Goal: Task Accomplishment & Management: Manage account settings

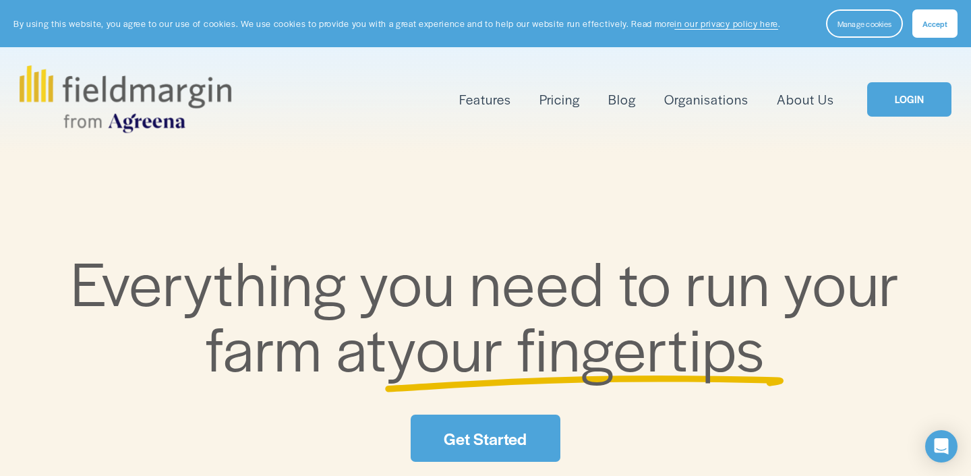
click at [899, 92] on link "LOGIN" at bounding box center [909, 99] width 84 height 34
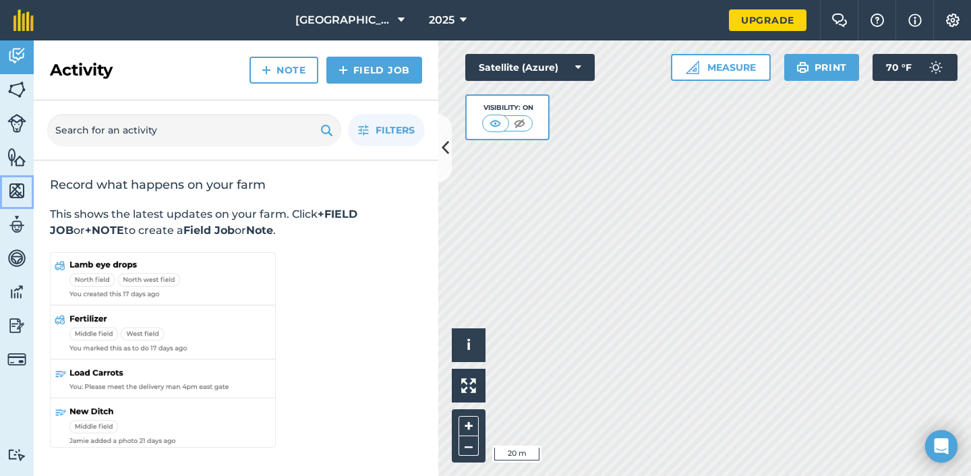
click at [14, 185] on img at bounding box center [16, 191] width 19 height 20
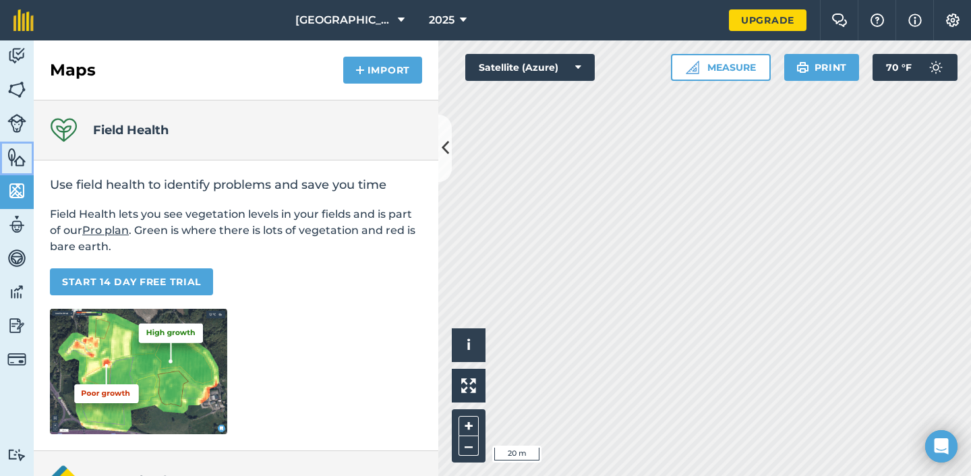
click at [18, 154] on img at bounding box center [16, 157] width 19 height 20
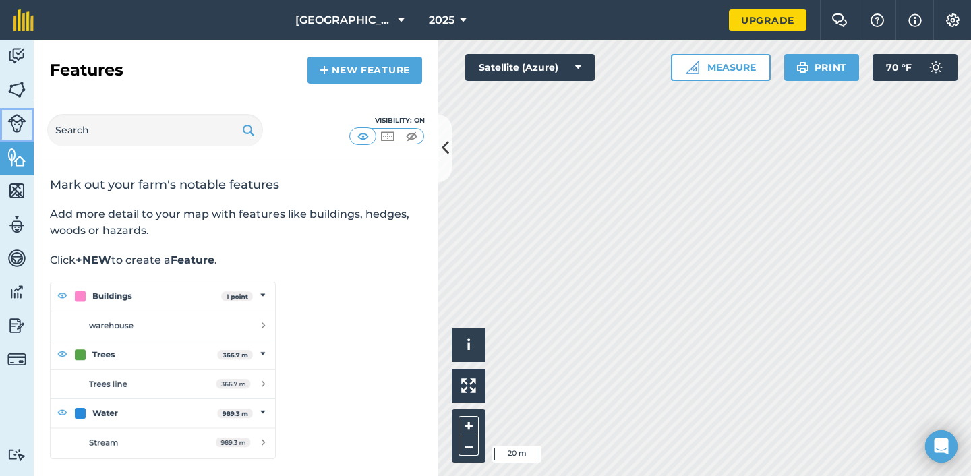
click at [15, 120] on img at bounding box center [16, 123] width 19 height 19
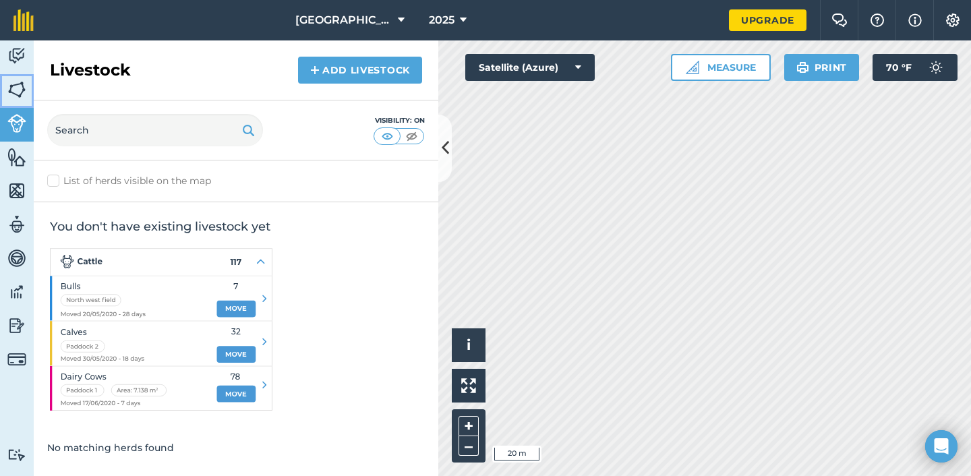
click at [18, 88] on img at bounding box center [16, 90] width 19 height 20
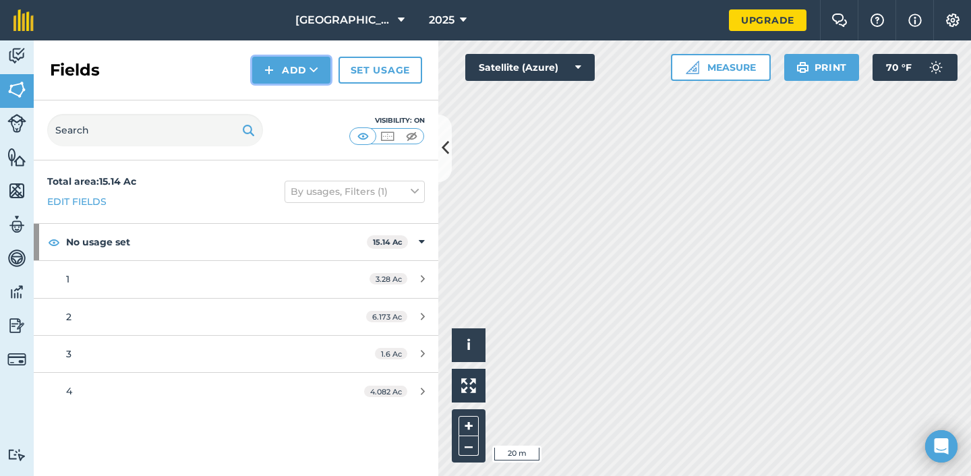
click at [298, 72] on button "Add" at bounding box center [291, 70] width 78 height 27
click at [305, 107] on link "Draw" at bounding box center [291, 101] width 74 height 30
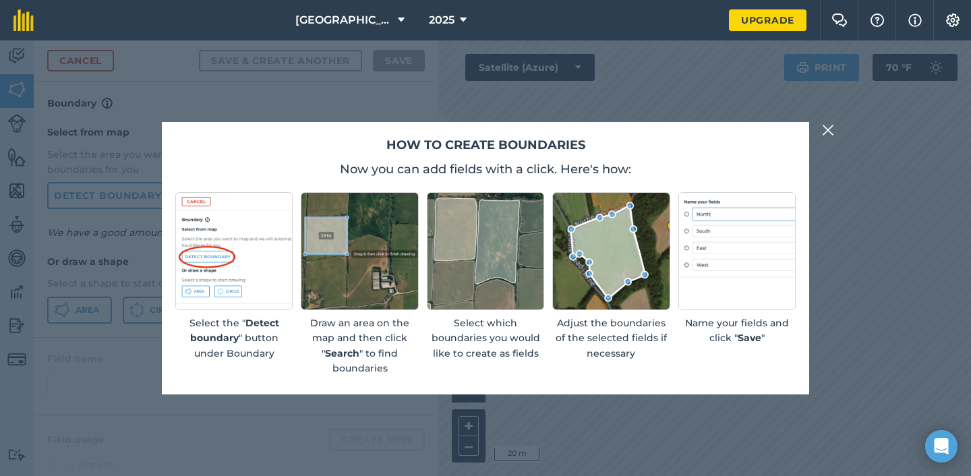
click at [834, 126] on button at bounding box center [828, 130] width 16 height 16
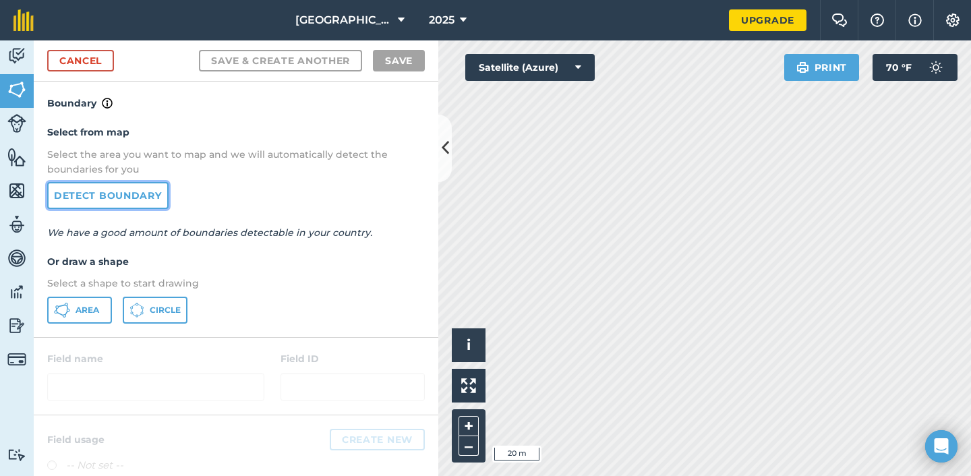
click at [112, 198] on link "Detect boundary" at bounding box center [107, 195] width 121 height 27
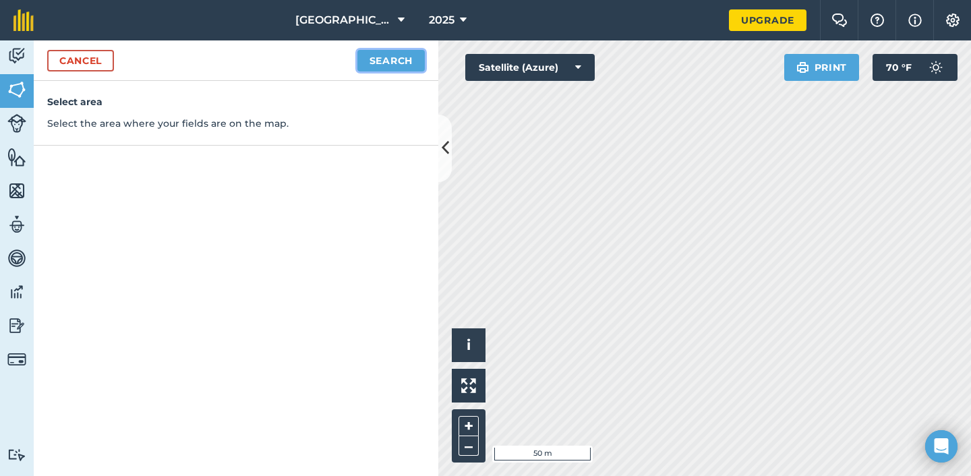
click at [405, 65] on button "Search" at bounding box center [390, 61] width 67 height 22
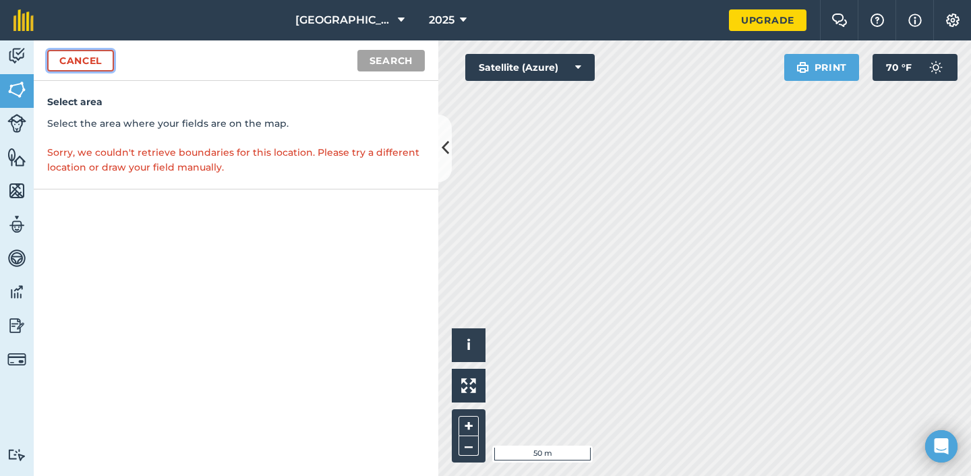
click at [110, 69] on link "Cancel" at bounding box center [80, 61] width 67 height 22
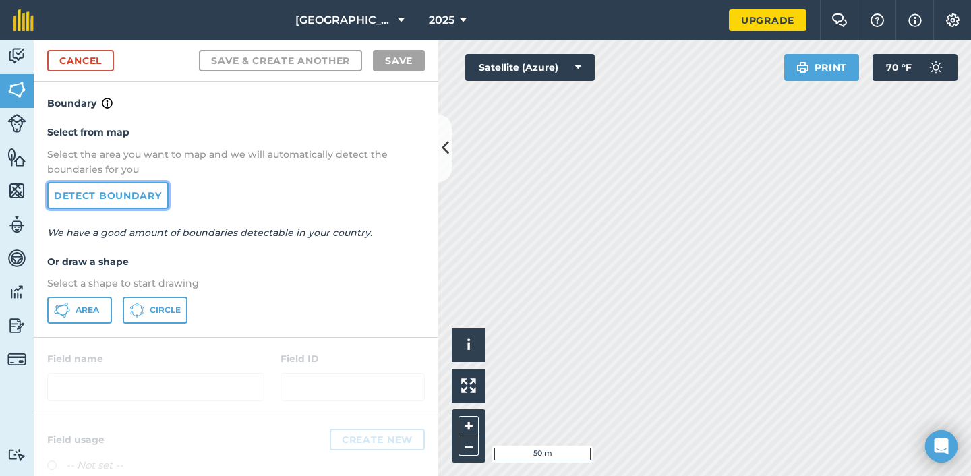
click at [99, 200] on link "Detect boundary" at bounding box center [107, 195] width 121 height 27
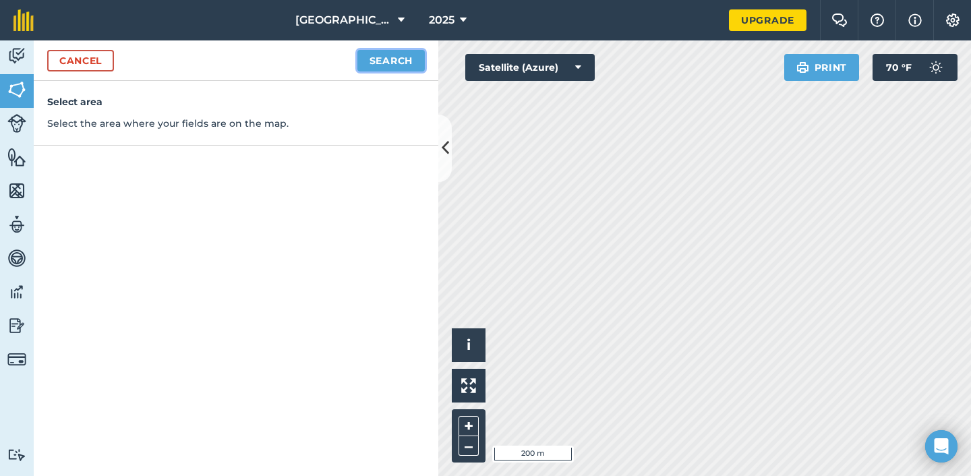
click at [373, 63] on button "Search" at bounding box center [390, 61] width 67 height 22
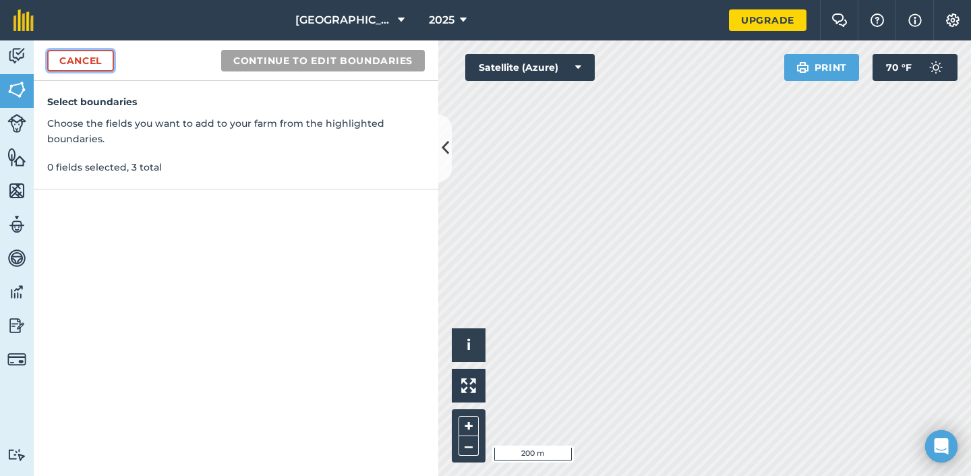
click at [101, 58] on link "Cancel" at bounding box center [80, 61] width 67 height 22
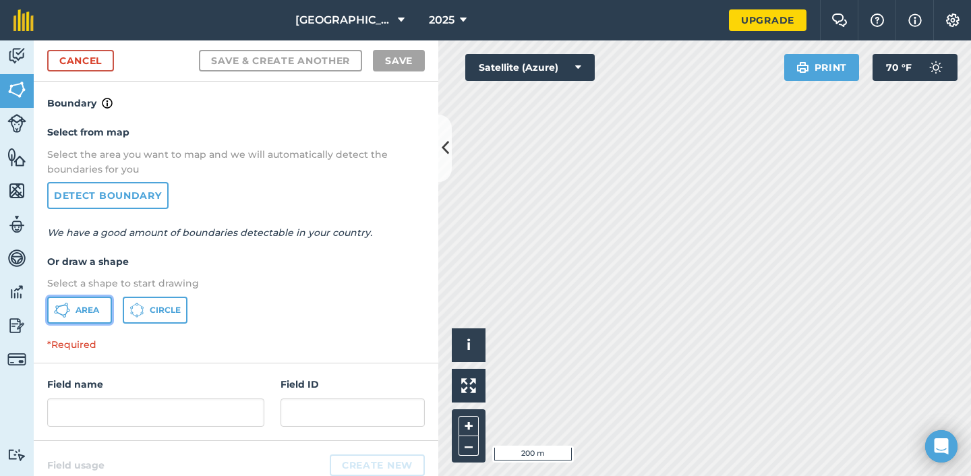
click at [90, 305] on span "Area" at bounding box center [88, 310] width 24 height 11
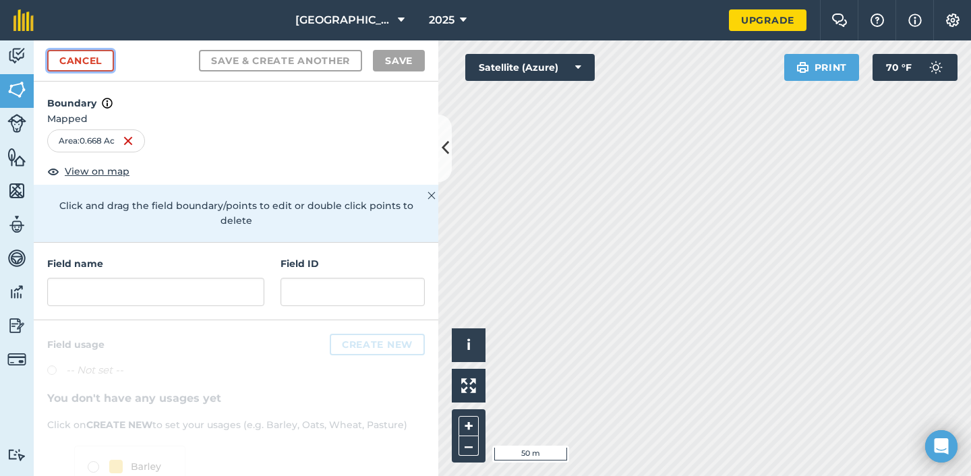
click at [90, 61] on link "Cancel" at bounding box center [80, 61] width 67 height 22
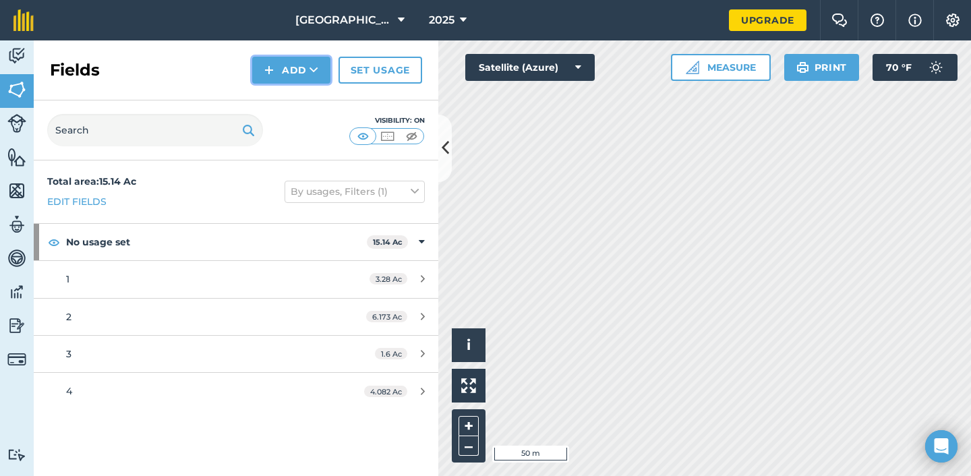
click at [284, 65] on button "Add" at bounding box center [291, 70] width 78 height 27
click at [285, 102] on link "Draw" at bounding box center [291, 101] width 74 height 30
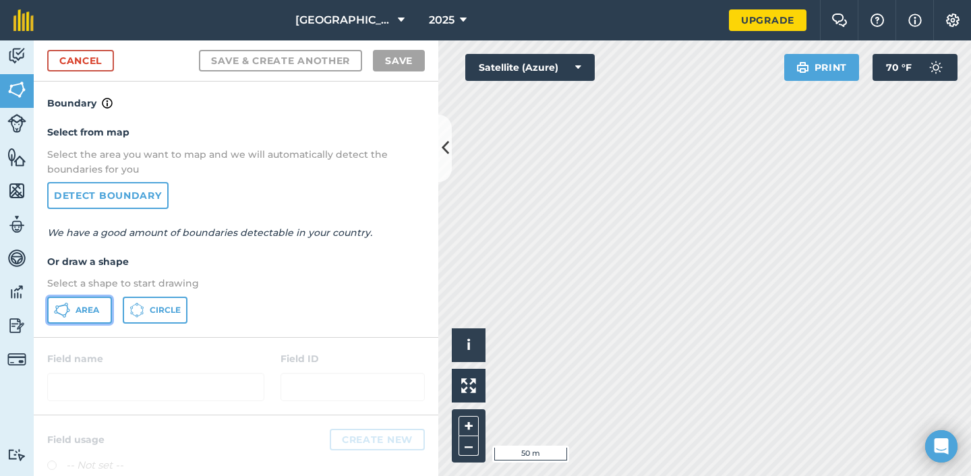
click at [71, 302] on button "Area" at bounding box center [79, 310] width 65 height 27
click at [578, 55] on div "Click to start drawing i © 2025 TomTom, Microsoft 20 m + – Satellite (Azure) Pr…" at bounding box center [704, 258] width 533 height 436
click at [559, 35] on div "Fyrne Lake 2025 Upgrade Farm Chat Help Info Settings Map printing is not availa…" at bounding box center [485, 238] width 971 height 476
click at [743, 475] on html "Fyrne Lake 2025 Upgrade Farm Chat Help Info Settings Map printing is not availa…" at bounding box center [485, 238] width 971 height 476
click at [703, 475] on html "Fyrne Lake 2025 Upgrade Farm Chat Help Info Settings Map printing is not availa…" at bounding box center [485, 238] width 971 height 476
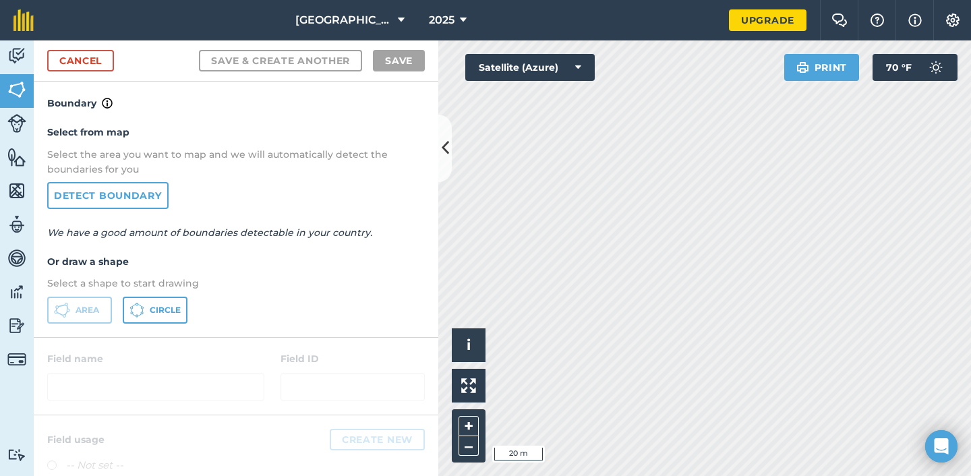
click at [660, 475] on html "Fyrne Lake 2025 Upgrade Farm Chat Help Info Settings Map printing is not availa…" at bounding box center [485, 238] width 971 height 476
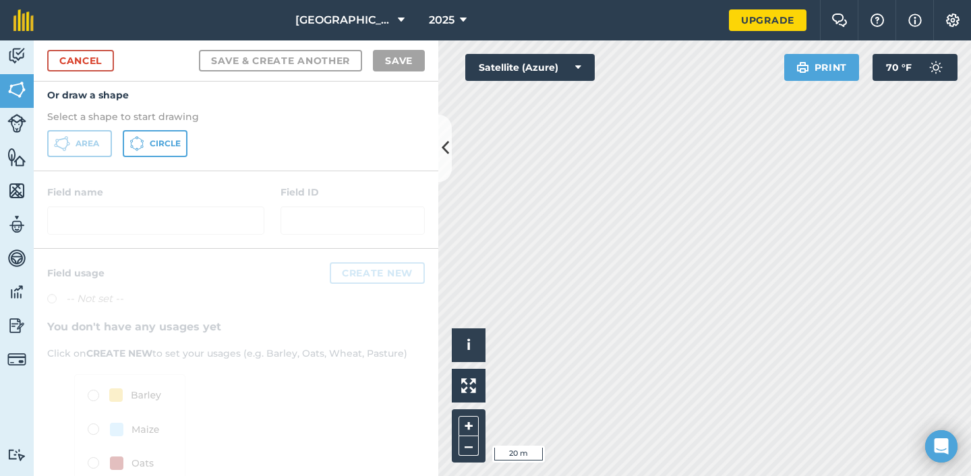
scroll to position [169, 0]
click at [218, 212] on div at bounding box center [236, 207] width 404 height 77
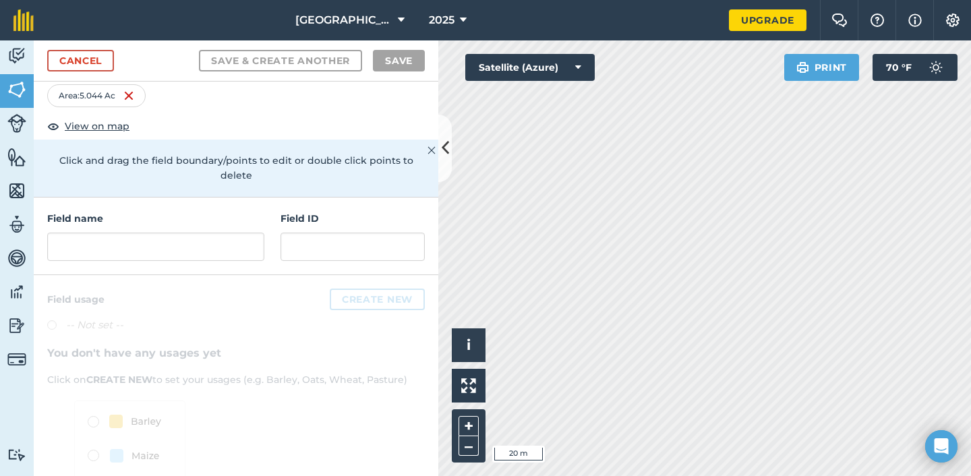
scroll to position [0, 0]
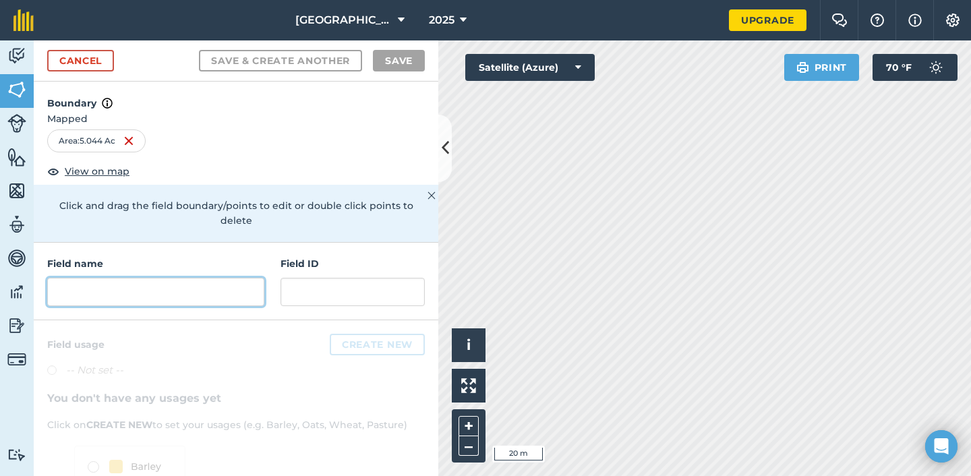
click at [177, 284] on input "text" at bounding box center [155, 292] width 217 height 28
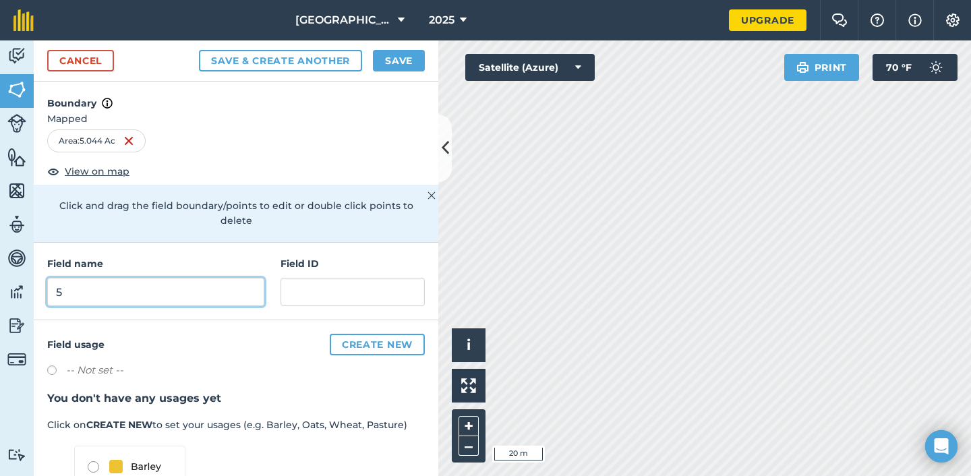
type input "5"
click at [391, 62] on button "Save" at bounding box center [399, 61] width 52 height 22
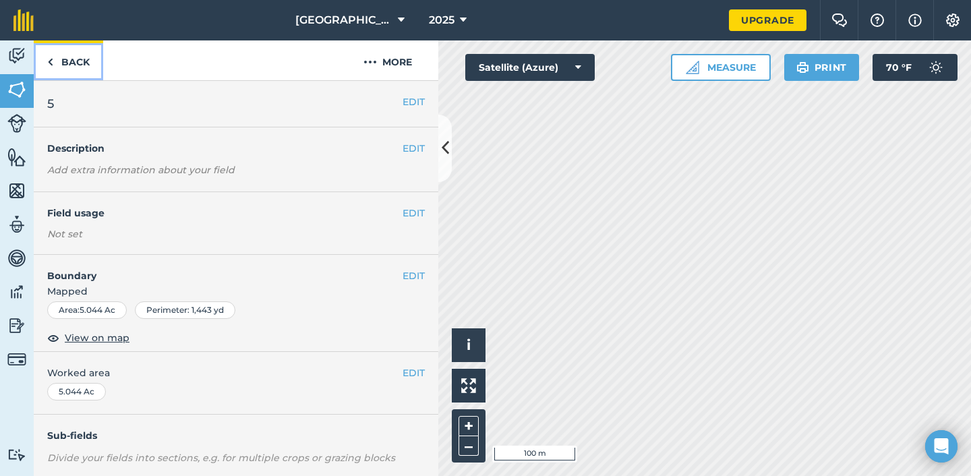
click at [66, 57] on link "Back" at bounding box center [68, 60] width 69 height 40
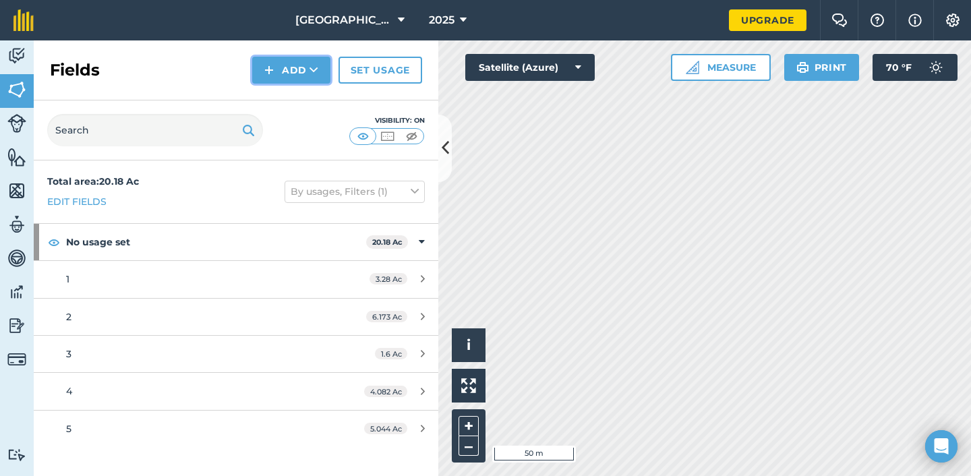
click at [294, 65] on button "Add" at bounding box center [291, 70] width 78 height 27
click at [289, 100] on link "Draw" at bounding box center [291, 101] width 74 height 30
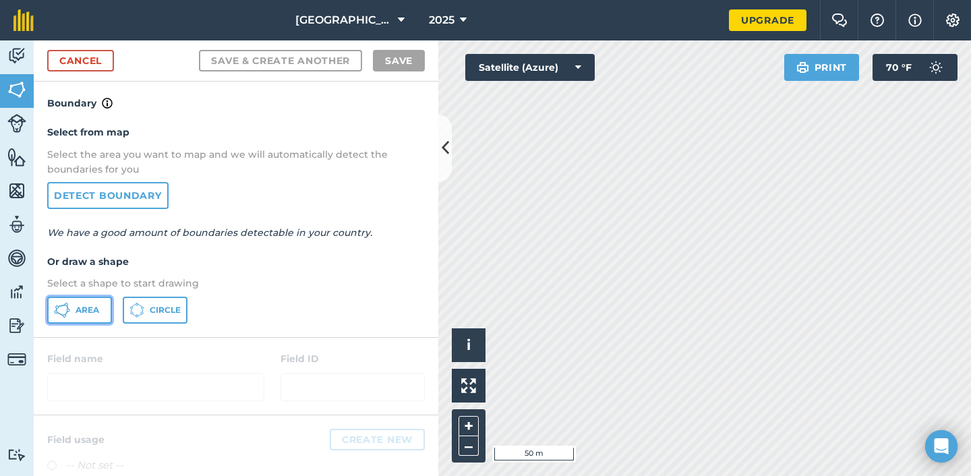
click at [76, 313] on span "Area" at bounding box center [88, 310] width 24 height 11
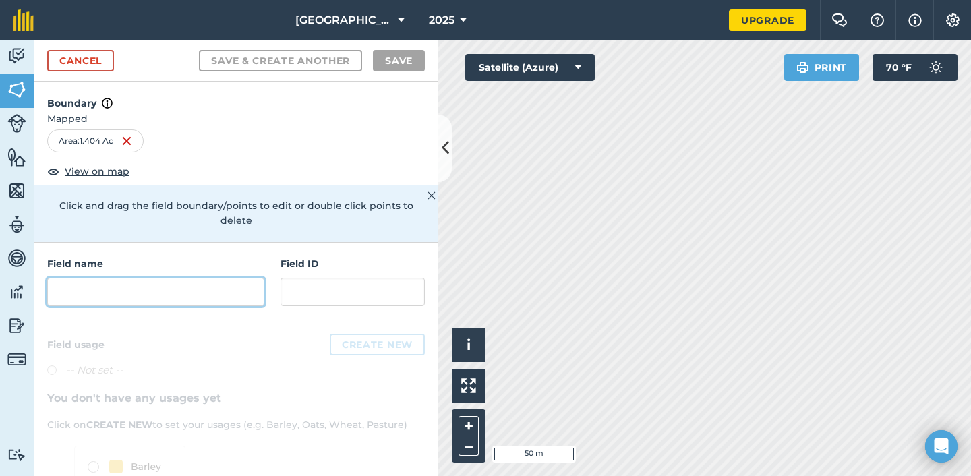
click at [187, 279] on input "text" at bounding box center [155, 292] width 217 height 28
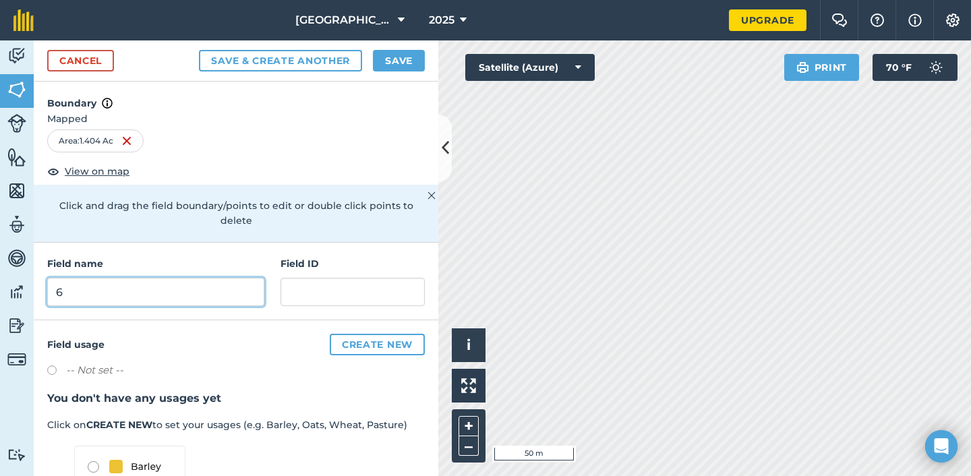
type input "6"
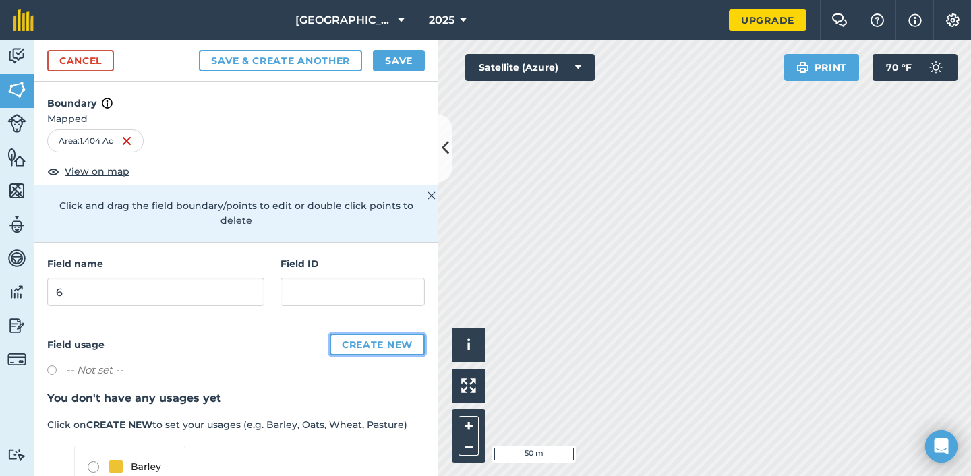
click at [362, 334] on button "Create new" at bounding box center [377, 345] width 95 height 22
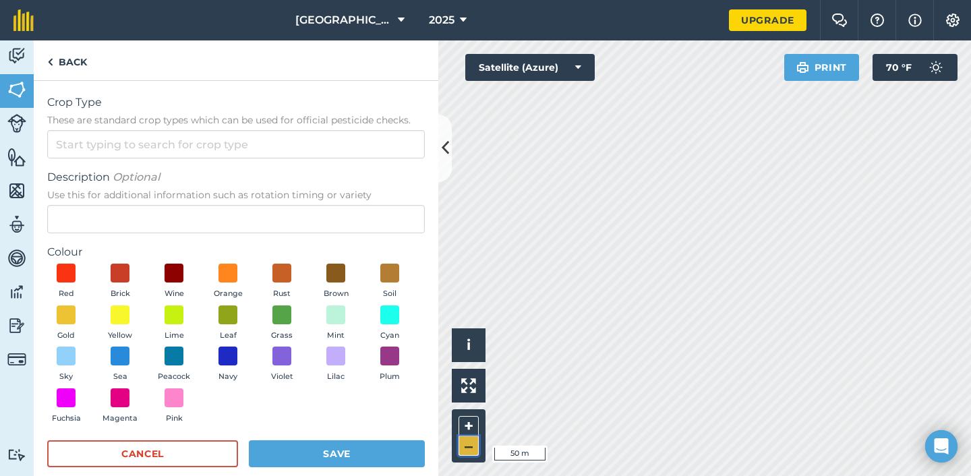
click at [470, 444] on button "–" at bounding box center [468, 446] width 20 height 20
click at [69, 65] on link "Back" at bounding box center [67, 60] width 67 height 40
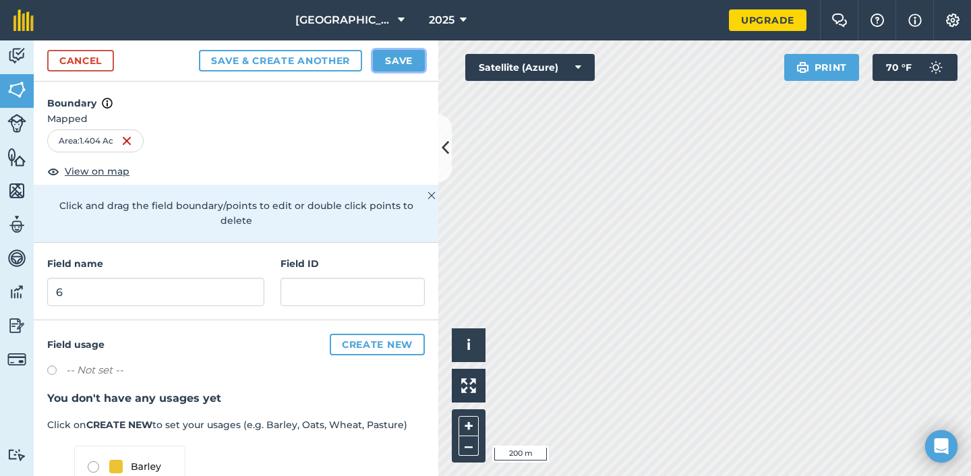
click at [402, 67] on button "Save" at bounding box center [399, 61] width 52 height 22
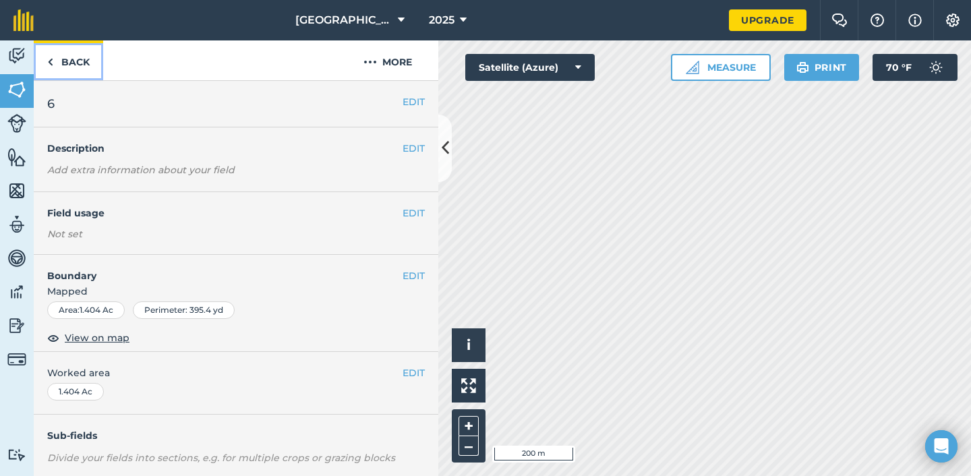
click at [71, 61] on link "Back" at bounding box center [68, 60] width 69 height 40
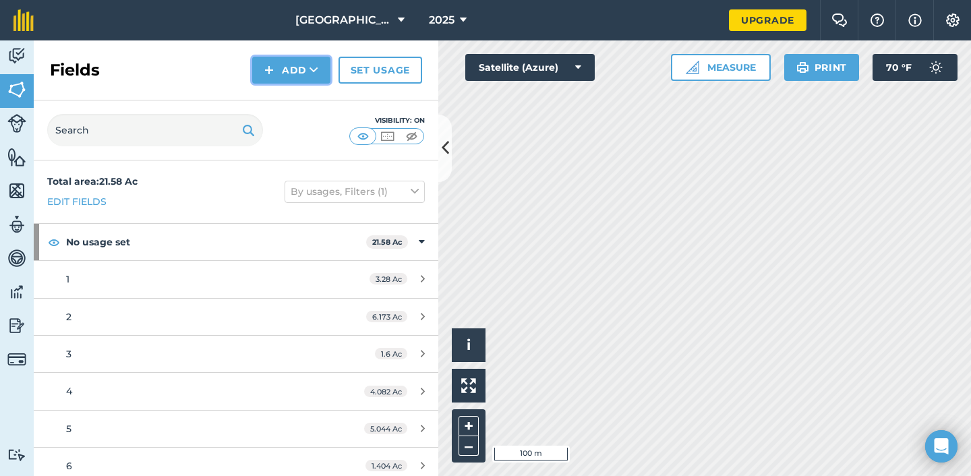
click at [287, 63] on button "Add" at bounding box center [291, 70] width 78 height 27
click at [265, 107] on link "Draw" at bounding box center [291, 101] width 74 height 30
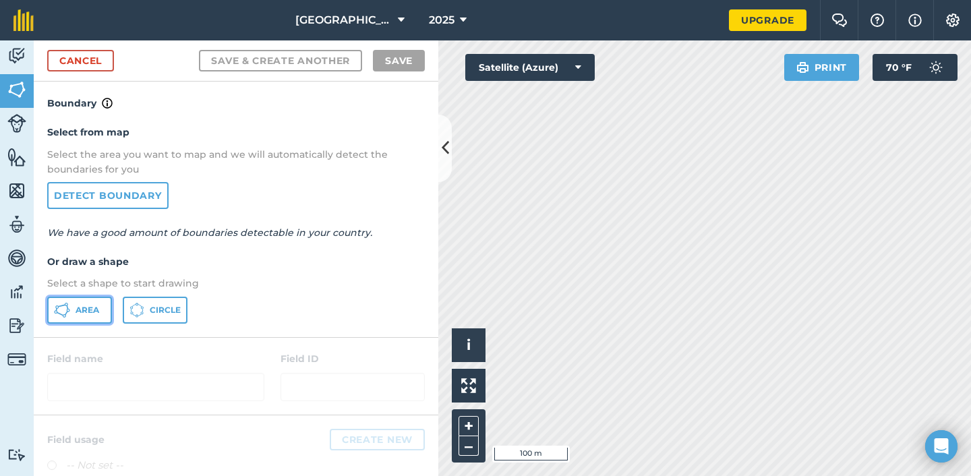
click at [69, 305] on icon at bounding box center [62, 310] width 16 height 16
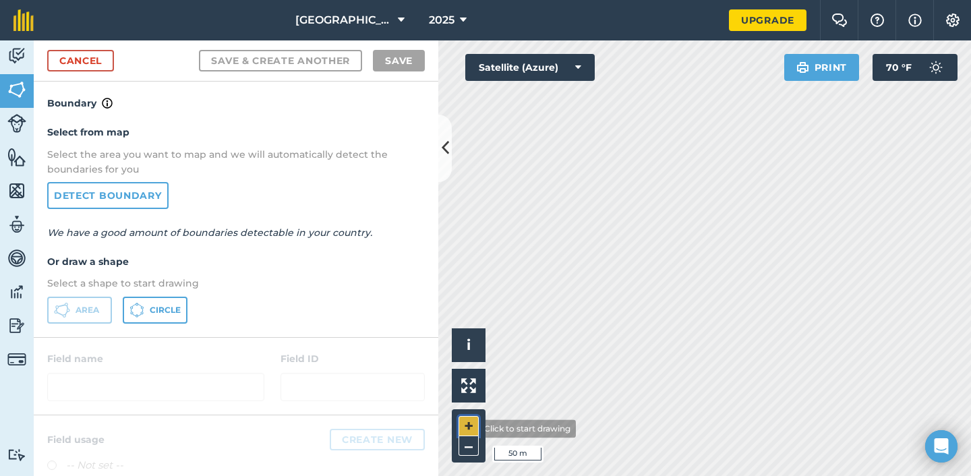
click at [468, 429] on button "+" at bounding box center [468, 426] width 20 height 20
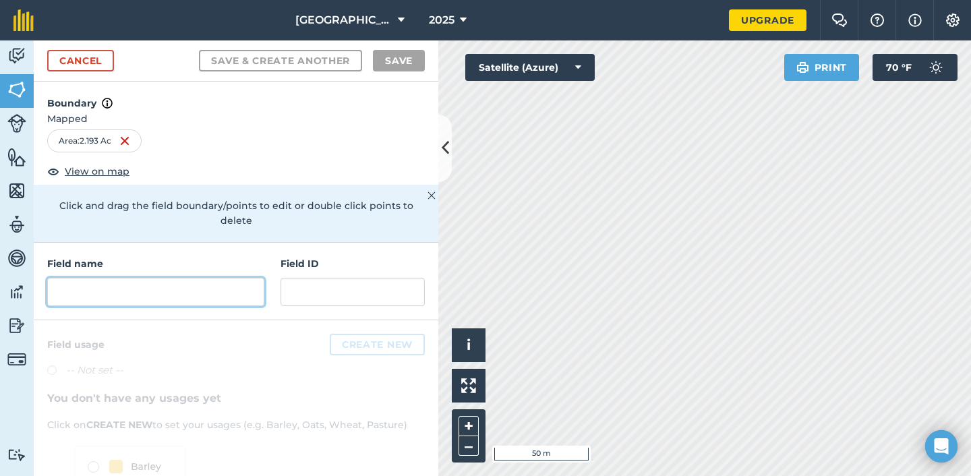
click at [133, 278] on input "text" at bounding box center [155, 292] width 217 height 28
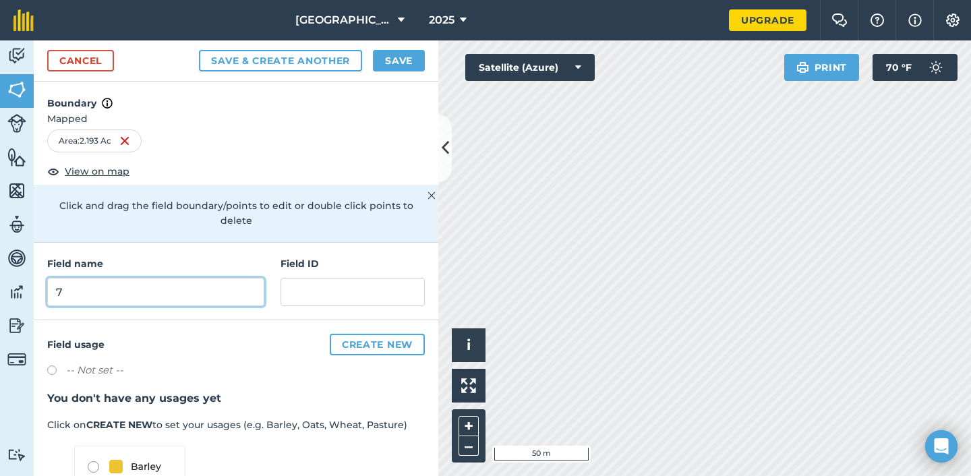
type input "7"
click at [402, 63] on button "Save" at bounding box center [399, 61] width 52 height 22
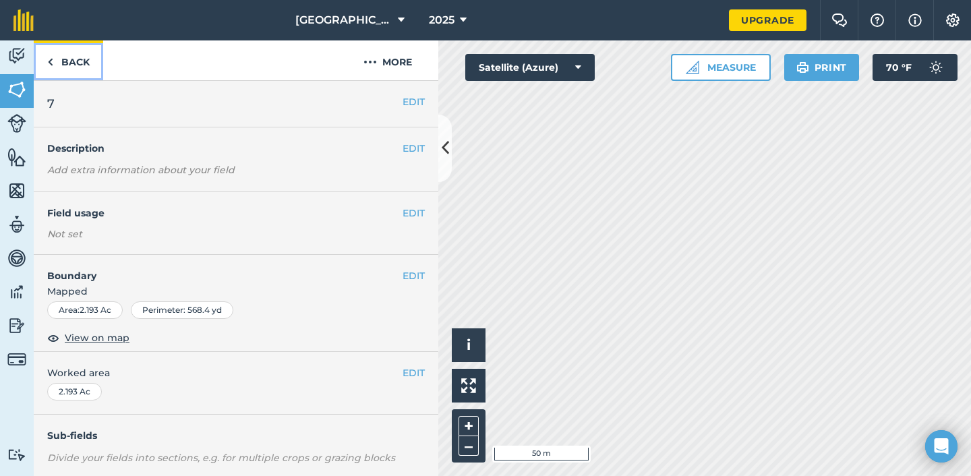
click at [61, 66] on link "Back" at bounding box center [68, 60] width 69 height 40
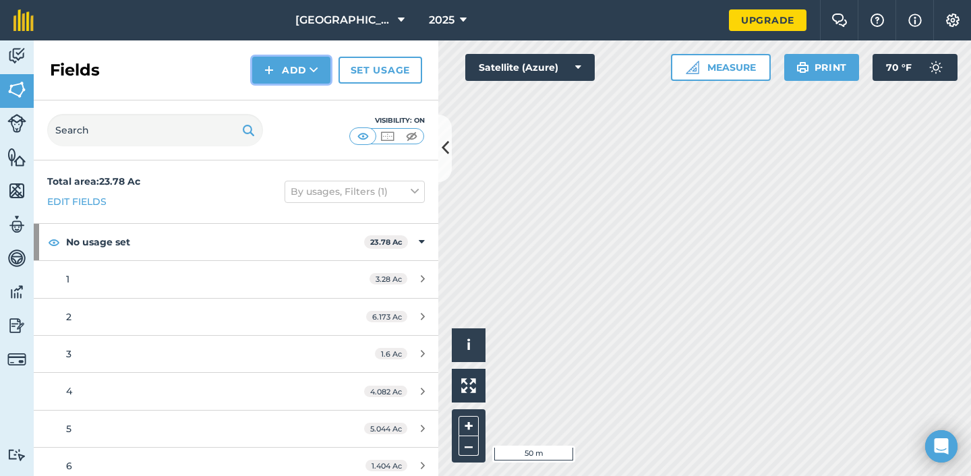
click at [312, 70] on icon at bounding box center [313, 69] width 9 height 13
click at [299, 100] on link "Draw" at bounding box center [291, 101] width 74 height 30
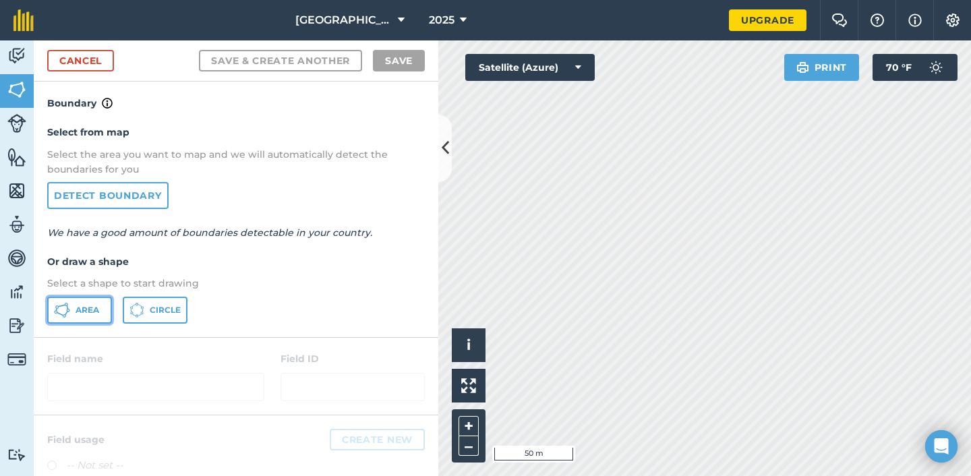
click at [90, 305] on span "Area" at bounding box center [88, 310] width 24 height 11
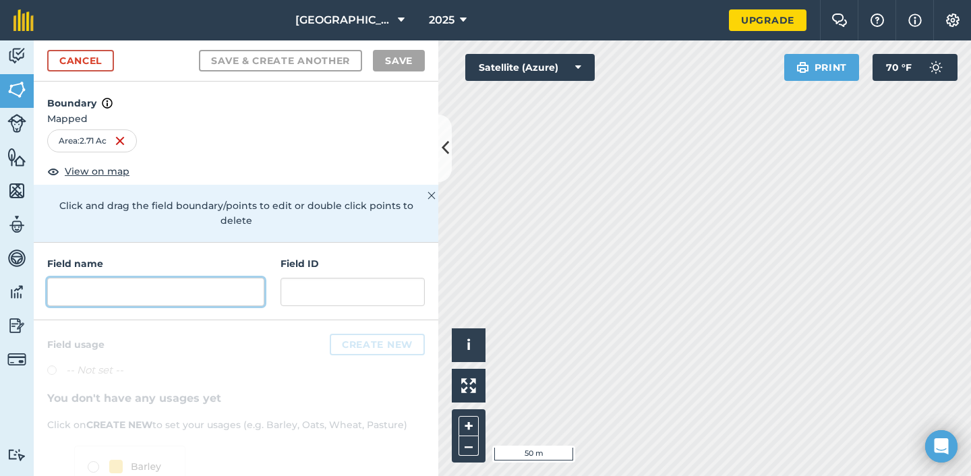
click at [148, 278] on input "text" at bounding box center [155, 292] width 217 height 28
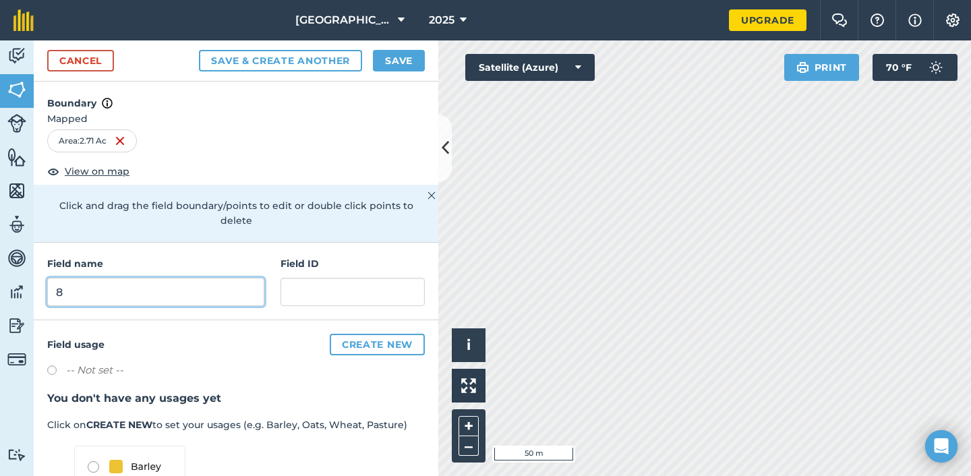
type input "8"
click at [390, 63] on button "Save" at bounding box center [399, 61] width 52 height 22
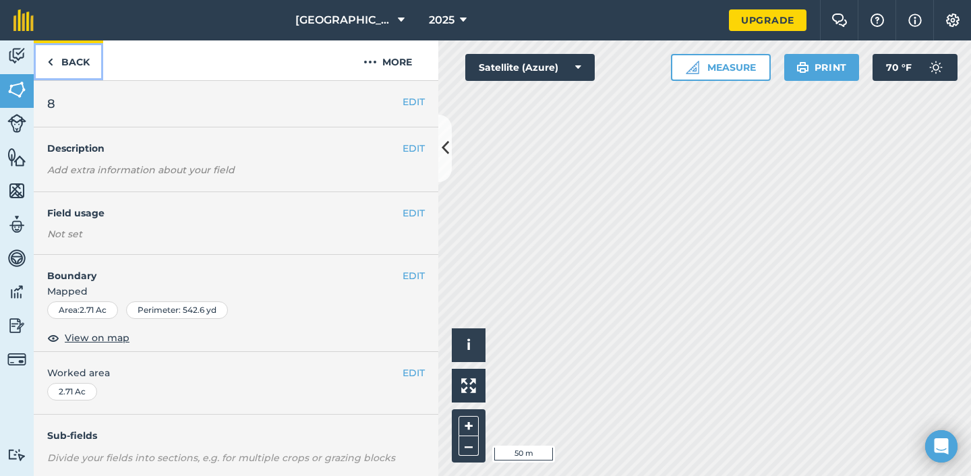
click at [63, 66] on link "Back" at bounding box center [68, 60] width 69 height 40
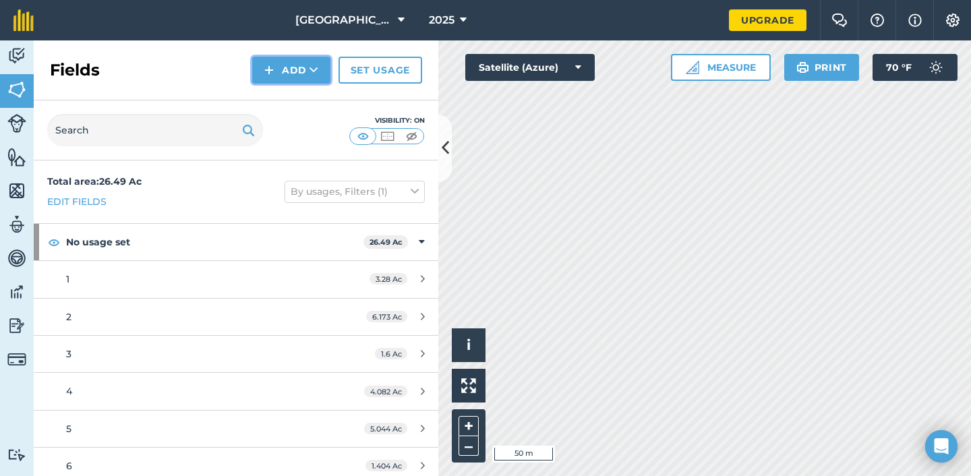
click at [293, 74] on button "Add" at bounding box center [291, 70] width 78 height 27
click at [301, 104] on link "Draw" at bounding box center [291, 101] width 74 height 30
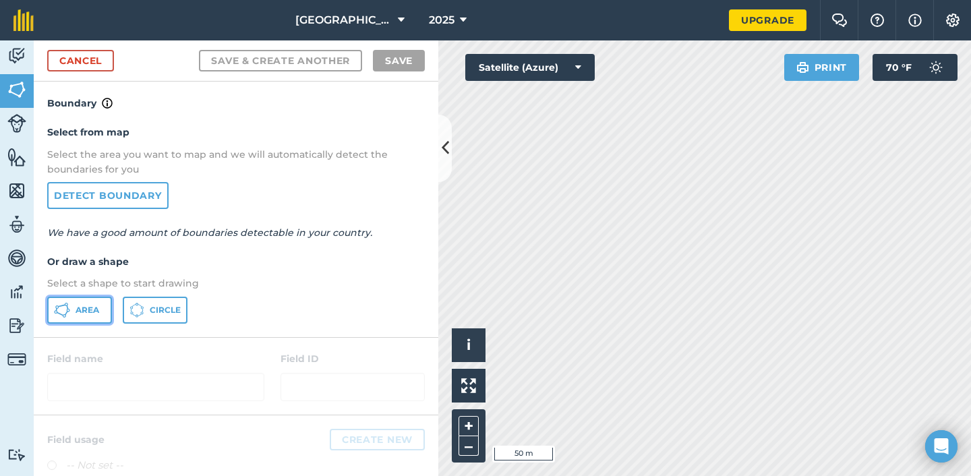
click at [92, 316] on button "Area" at bounding box center [79, 310] width 65 height 27
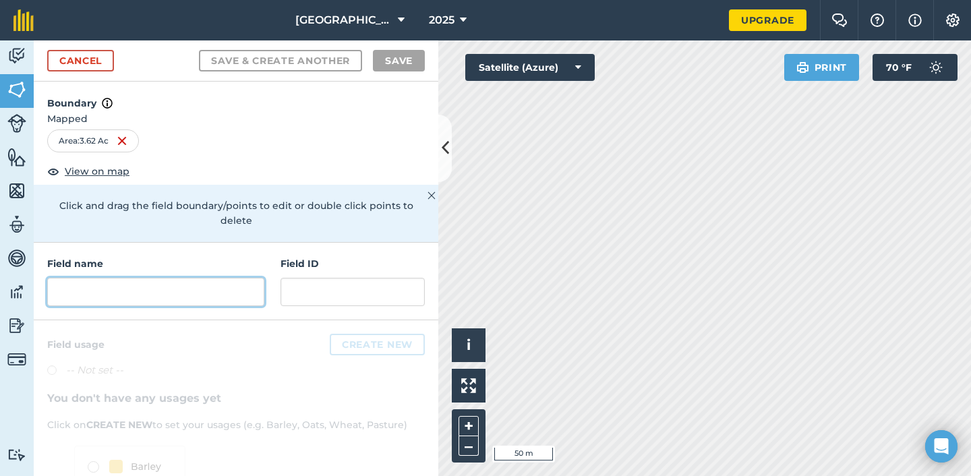
click at [202, 282] on input "text" at bounding box center [155, 292] width 217 height 28
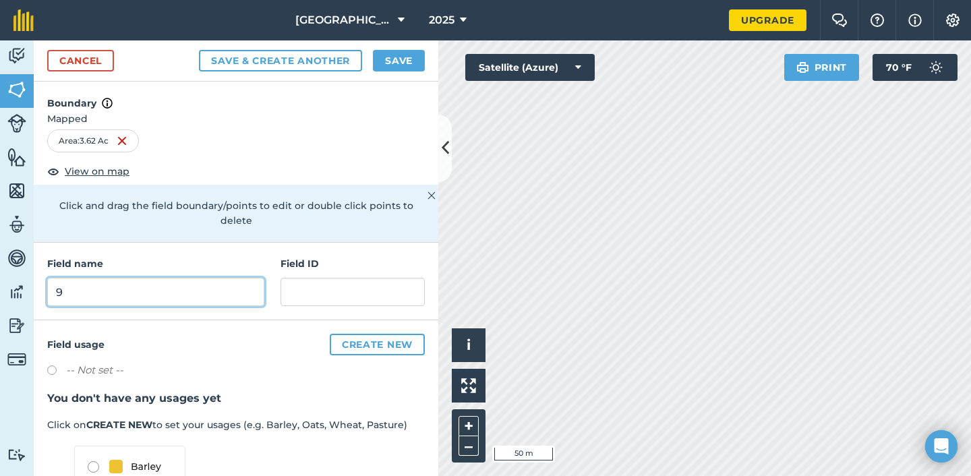
type input "9"
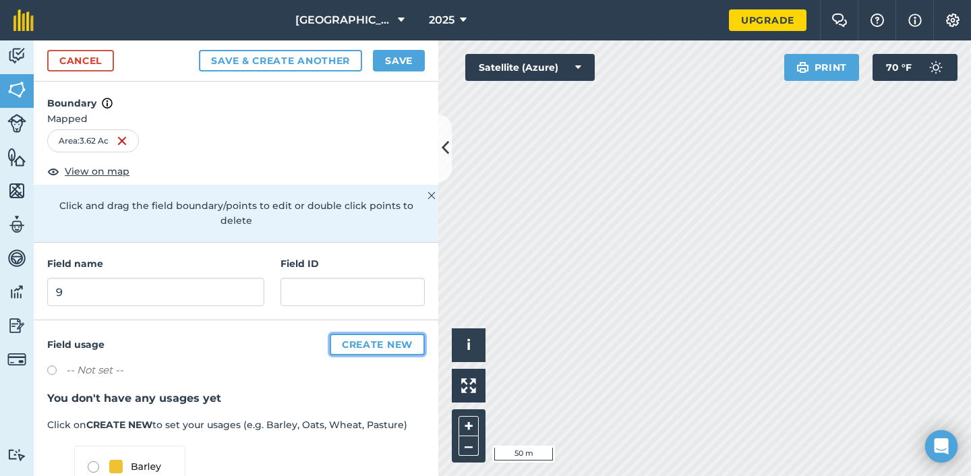
click at [390, 337] on button "Create new" at bounding box center [377, 345] width 95 height 22
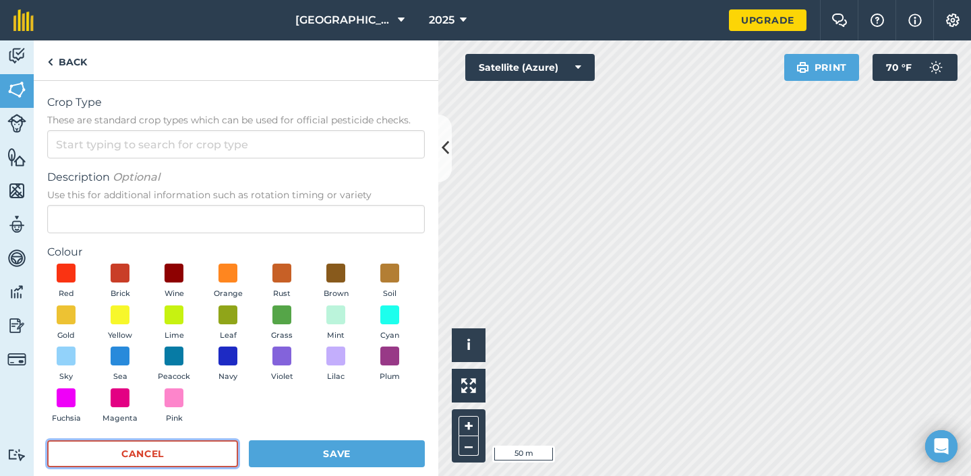
click at [174, 457] on button "Cancel" at bounding box center [142, 453] width 191 height 27
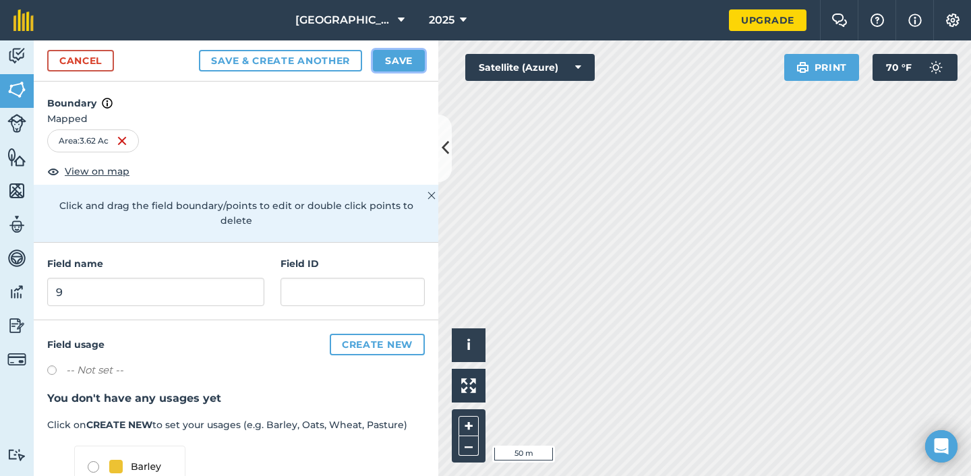
click at [403, 61] on button "Save" at bounding box center [399, 61] width 52 height 22
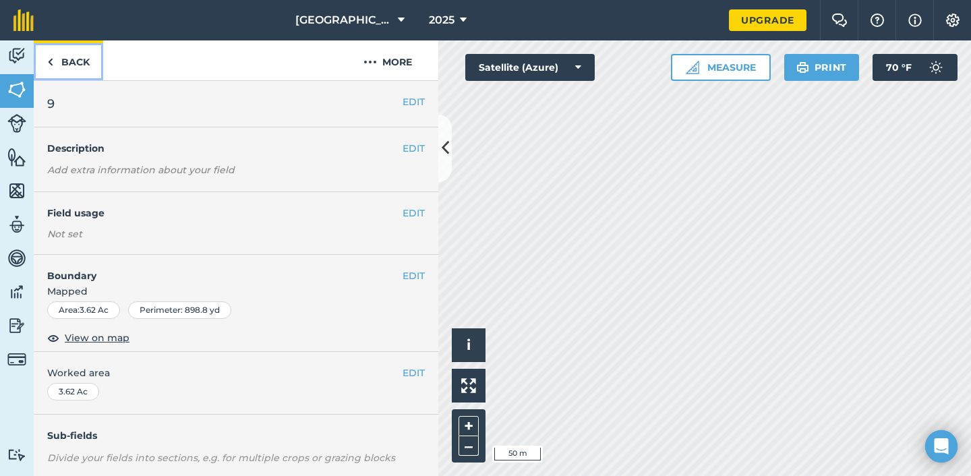
click at [69, 63] on link "Back" at bounding box center [68, 60] width 69 height 40
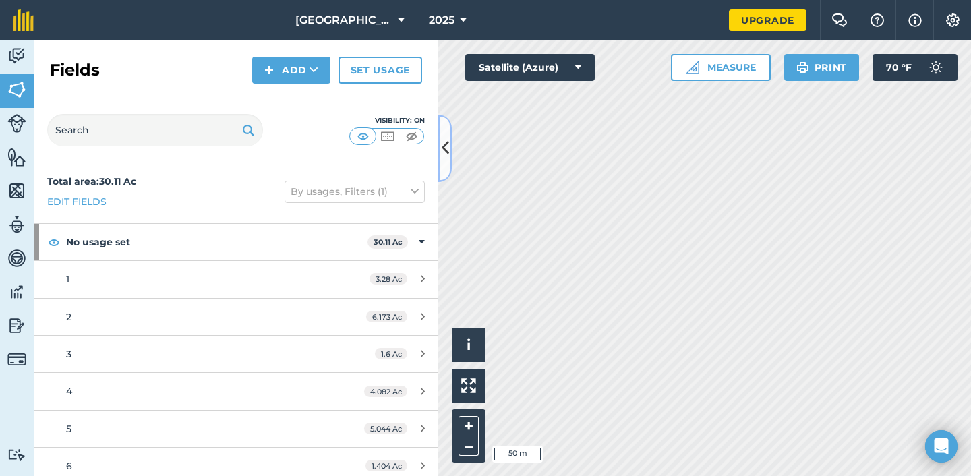
click at [445, 138] on icon at bounding box center [445, 148] width 7 height 24
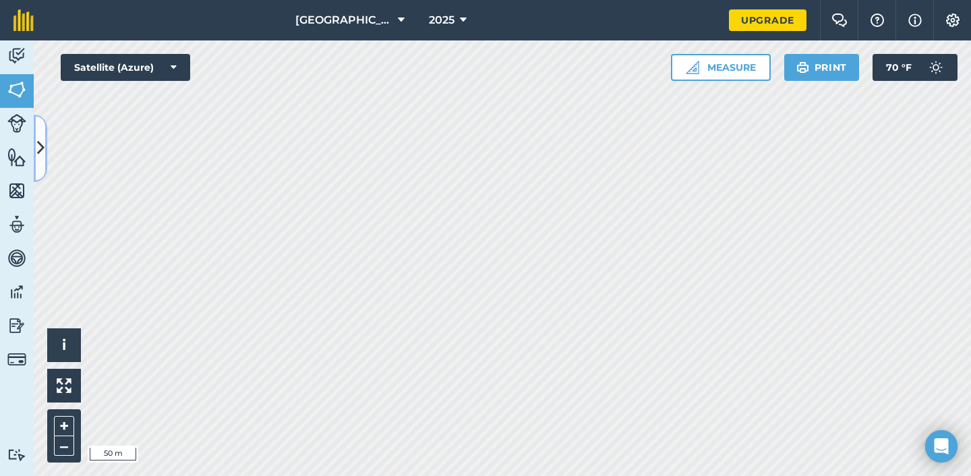
click at [37, 150] on icon at bounding box center [40, 148] width 7 height 24
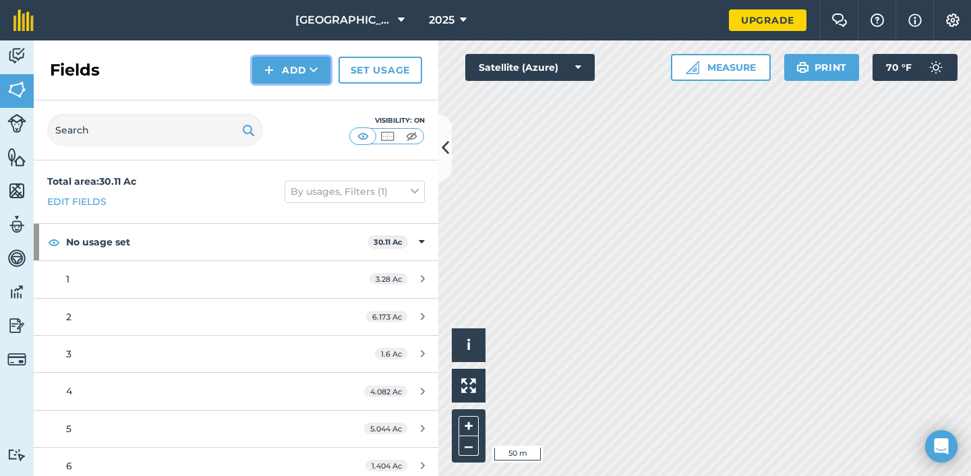
click at [292, 65] on button "Add" at bounding box center [291, 70] width 78 height 27
click at [294, 104] on link "Draw" at bounding box center [291, 101] width 74 height 30
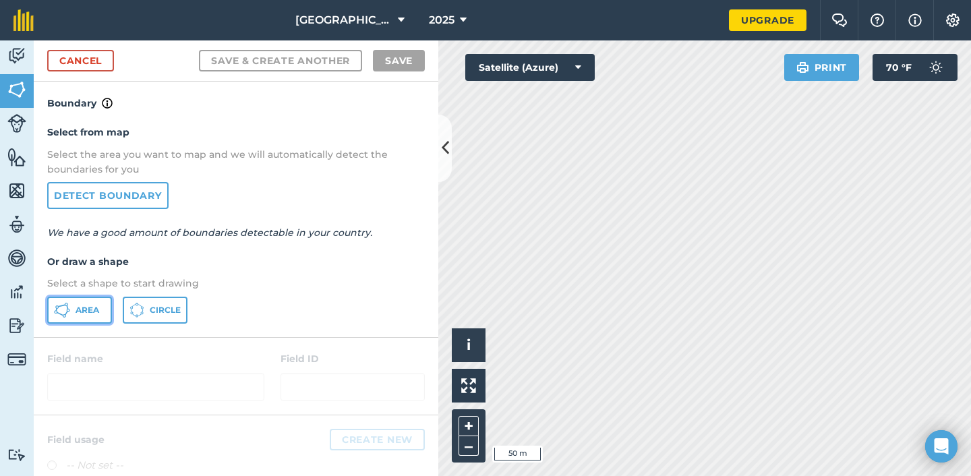
click at [62, 312] on icon at bounding box center [62, 310] width 16 height 16
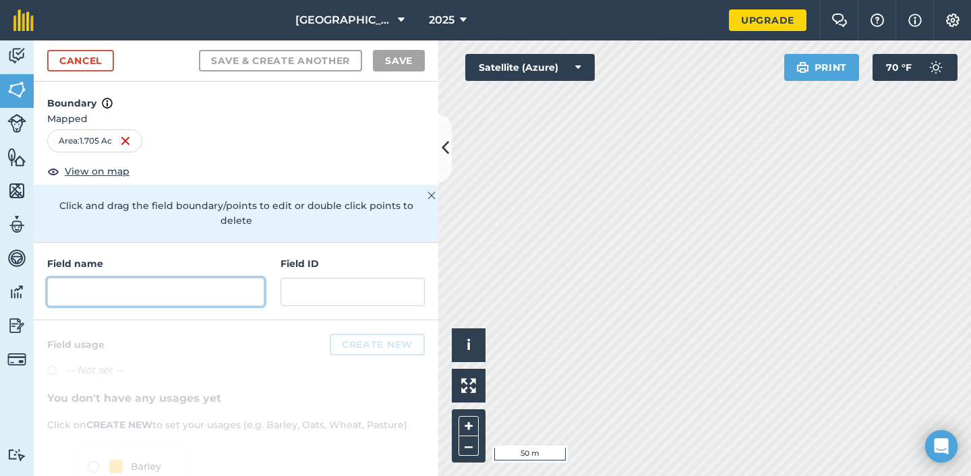
click at [193, 278] on input "text" at bounding box center [155, 292] width 217 height 28
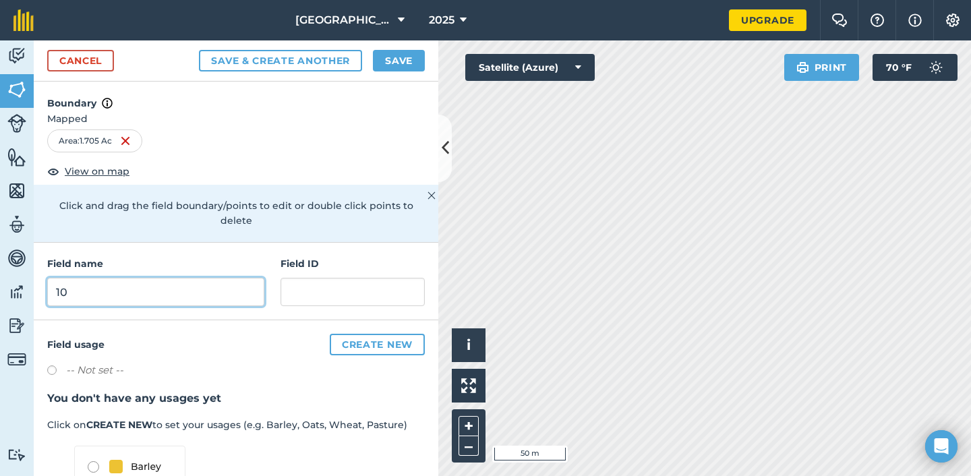
type input "10"
click at [407, 64] on button "Save" at bounding box center [399, 61] width 52 height 22
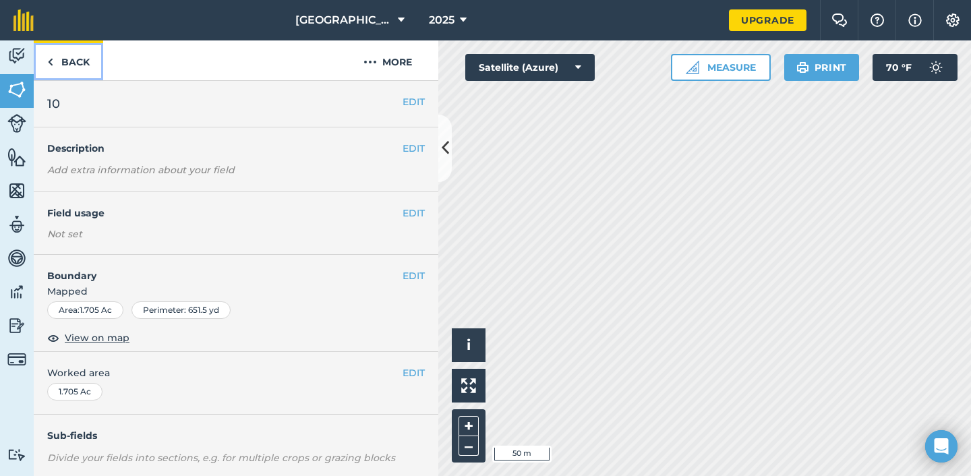
click at [67, 67] on link "Back" at bounding box center [68, 60] width 69 height 40
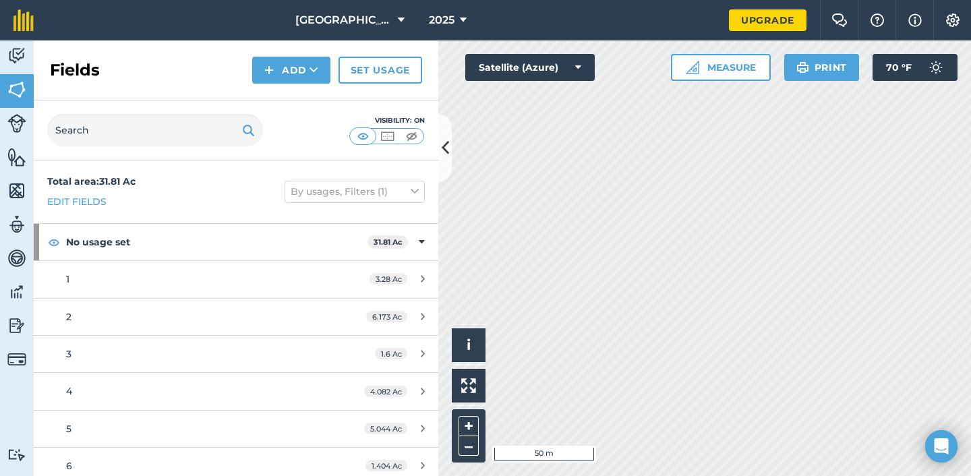
click at [278, 54] on div "Fields Add Set usage" at bounding box center [236, 70] width 404 height 60
click at [278, 63] on button "Add" at bounding box center [291, 70] width 78 height 27
click at [301, 104] on link "Draw" at bounding box center [291, 101] width 74 height 30
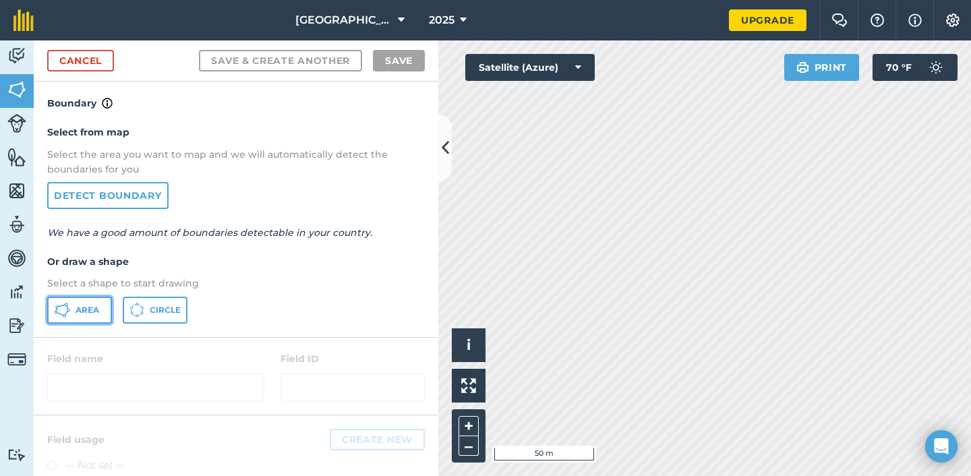
click at [70, 311] on button "Area" at bounding box center [79, 310] width 65 height 27
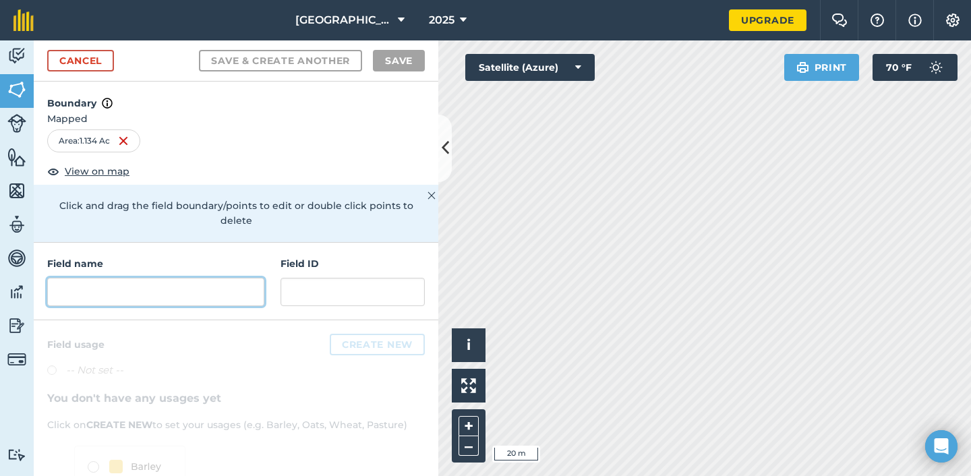
click at [113, 282] on input "text" at bounding box center [155, 292] width 217 height 28
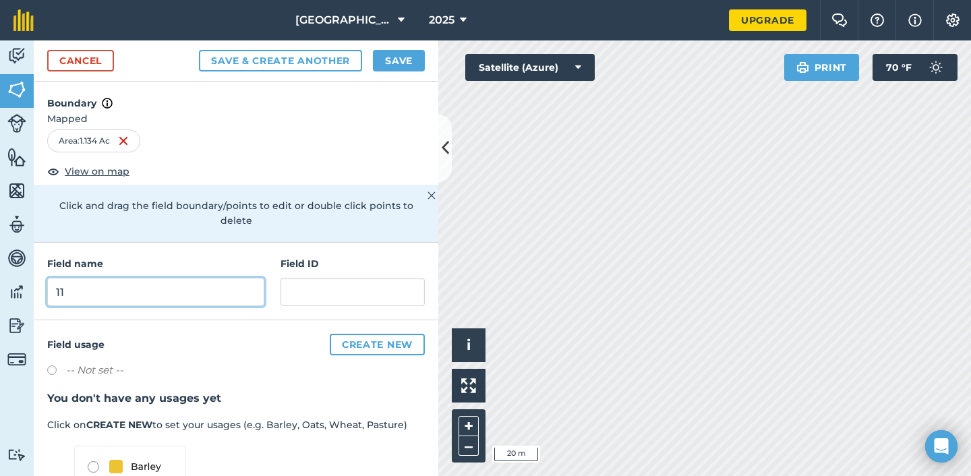
type input "11"
click at [405, 67] on button "Save" at bounding box center [399, 61] width 52 height 22
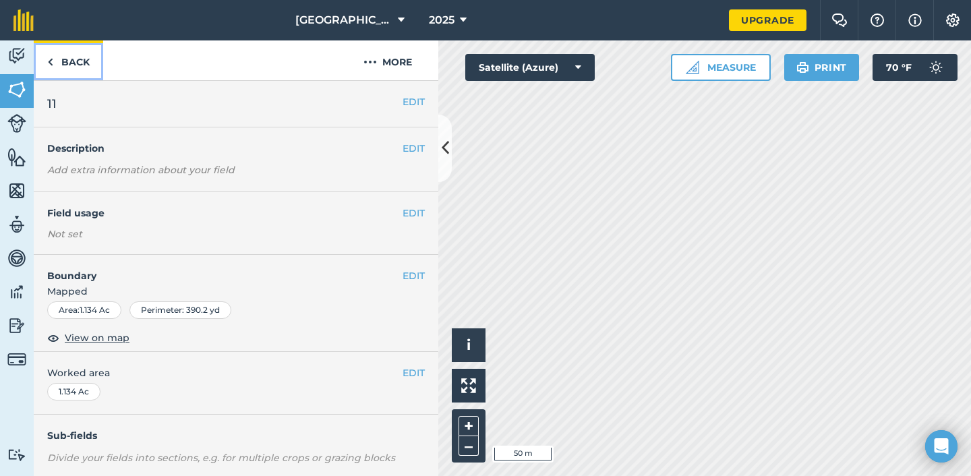
click at [88, 59] on link "Back" at bounding box center [68, 60] width 69 height 40
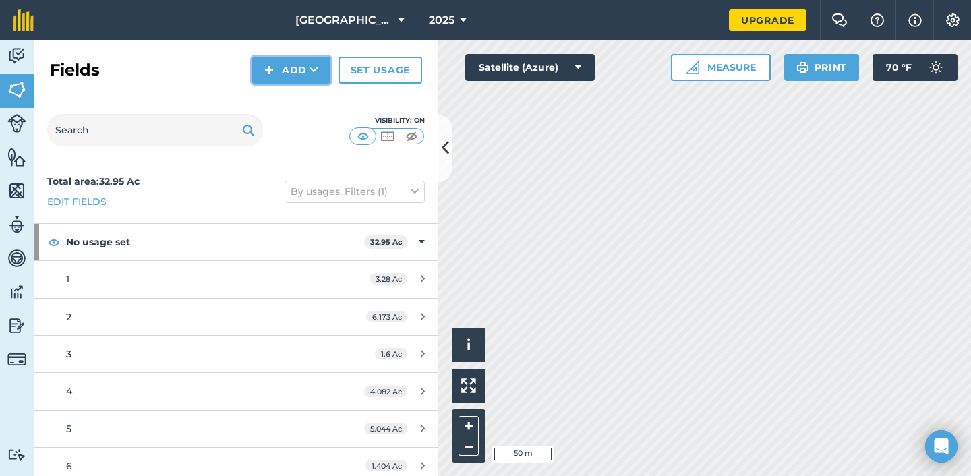
click at [289, 69] on button "Add" at bounding box center [291, 70] width 78 height 27
click at [294, 104] on link "Draw" at bounding box center [291, 101] width 74 height 30
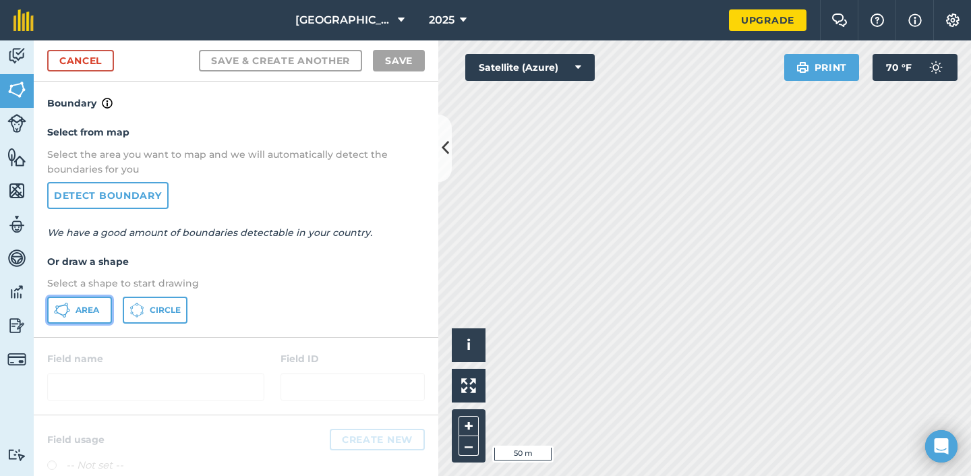
click at [84, 307] on span "Area" at bounding box center [88, 310] width 24 height 11
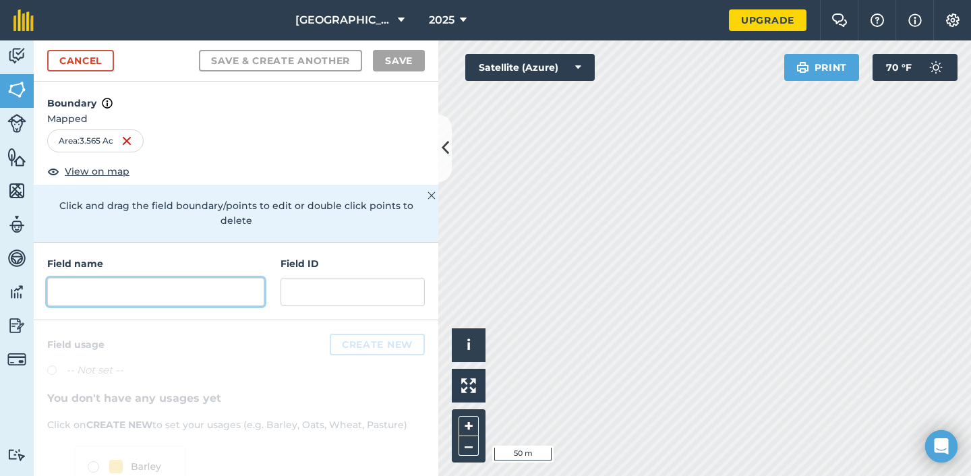
click at [233, 280] on input "text" at bounding box center [155, 292] width 217 height 28
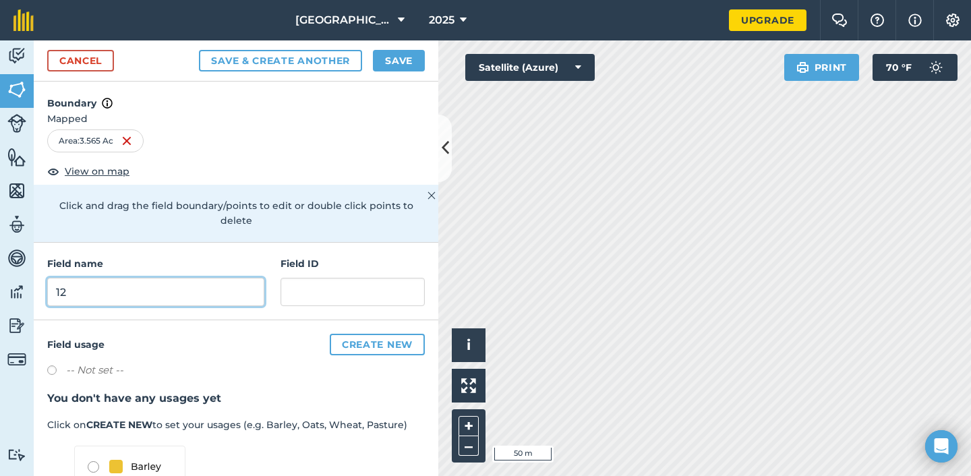
type input "12"
click at [400, 61] on button "Save" at bounding box center [399, 61] width 52 height 22
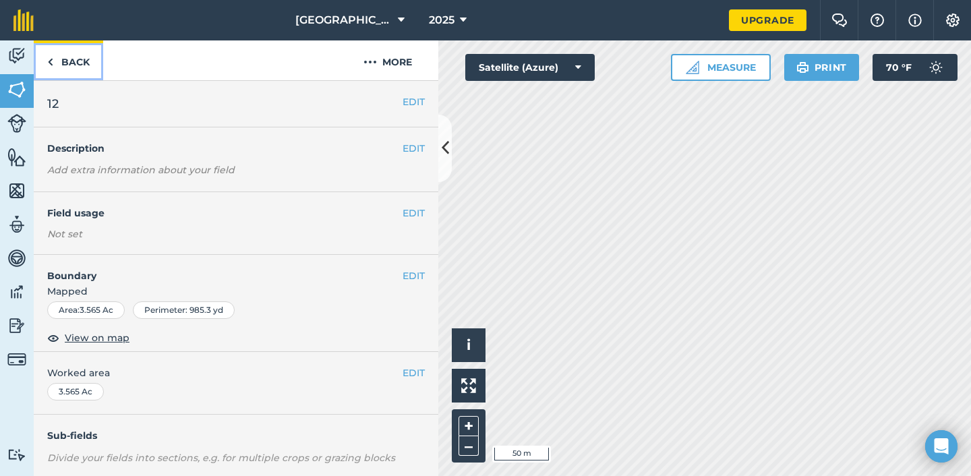
click at [63, 60] on link "Back" at bounding box center [68, 60] width 69 height 40
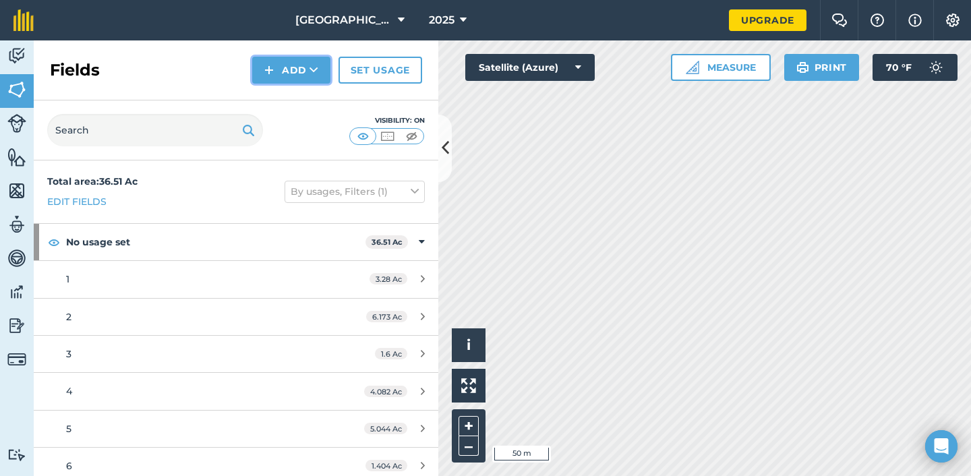
click at [295, 67] on button "Add" at bounding box center [291, 70] width 78 height 27
click at [301, 106] on link "Draw" at bounding box center [291, 101] width 74 height 30
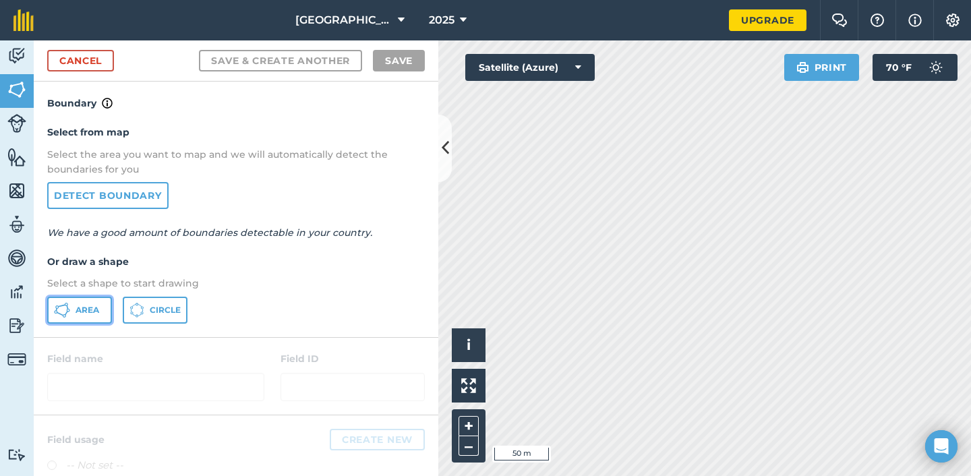
click at [65, 304] on icon at bounding box center [62, 310] width 16 height 16
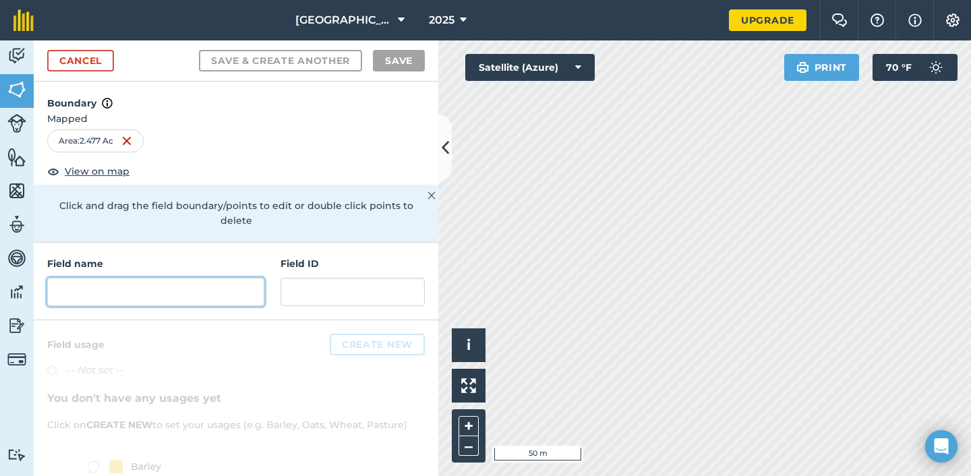
click at [187, 281] on input "text" at bounding box center [155, 292] width 217 height 28
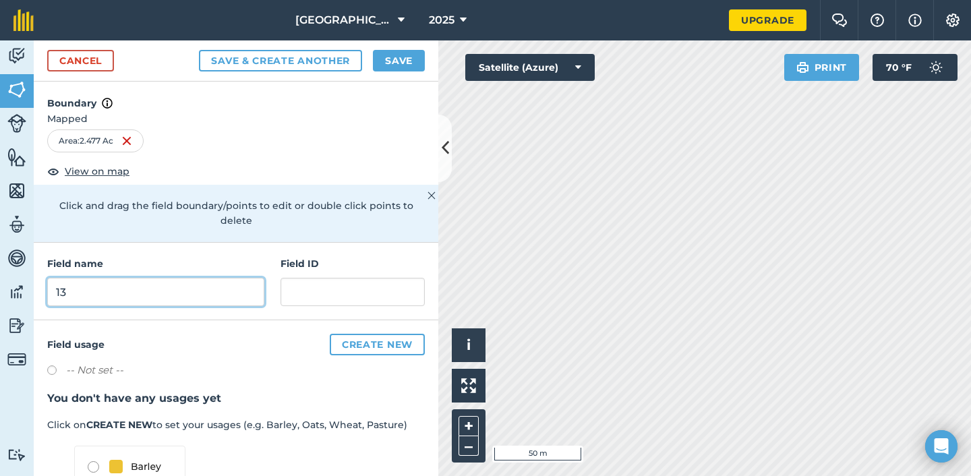
type input "13"
click at [399, 57] on button "Save" at bounding box center [399, 61] width 52 height 22
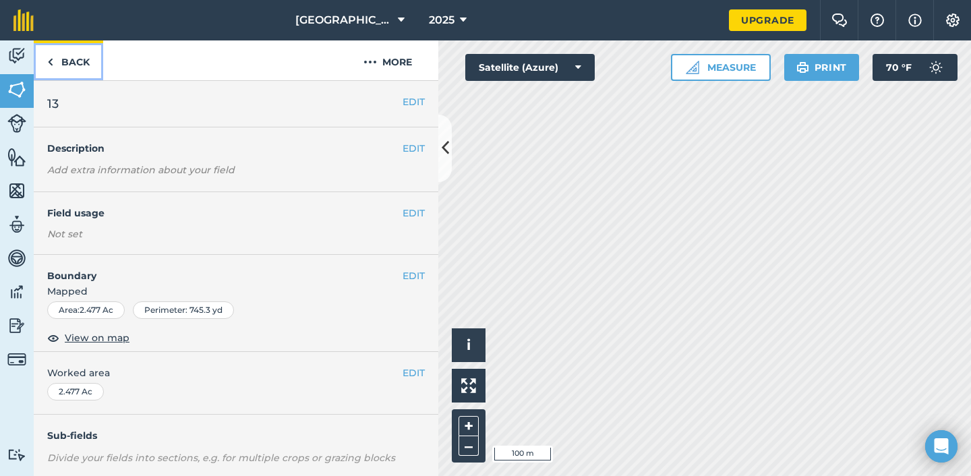
click at [74, 69] on link "Back" at bounding box center [68, 60] width 69 height 40
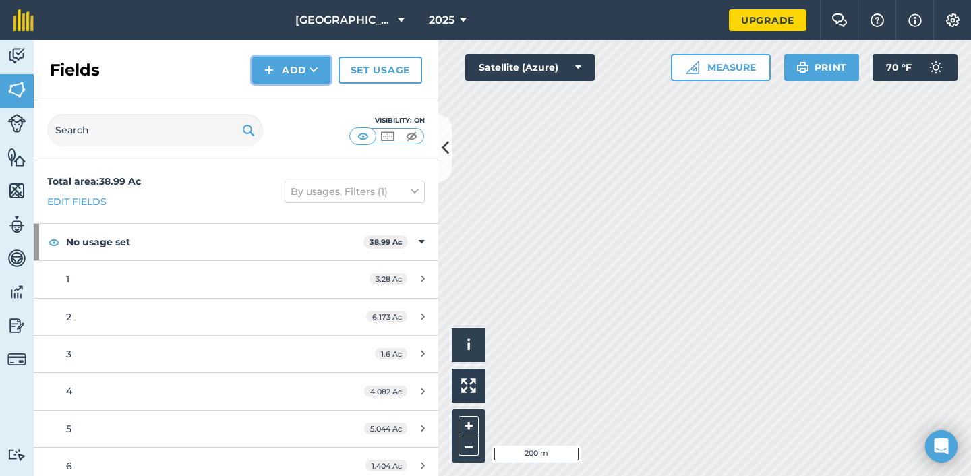
click at [306, 80] on button "Add" at bounding box center [291, 70] width 78 height 27
click at [301, 101] on link "Draw" at bounding box center [291, 101] width 74 height 30
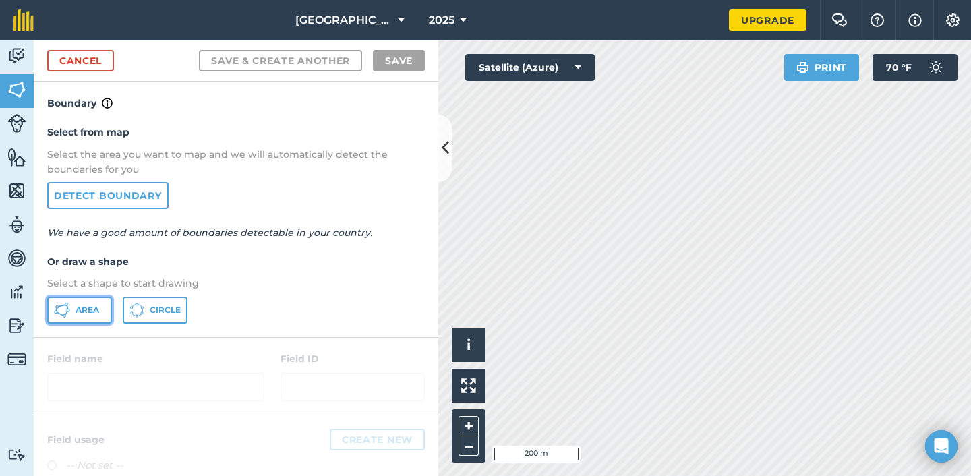
click at [97, 311] on span "Area" at bounding box center [88, 310] width 24 height 11
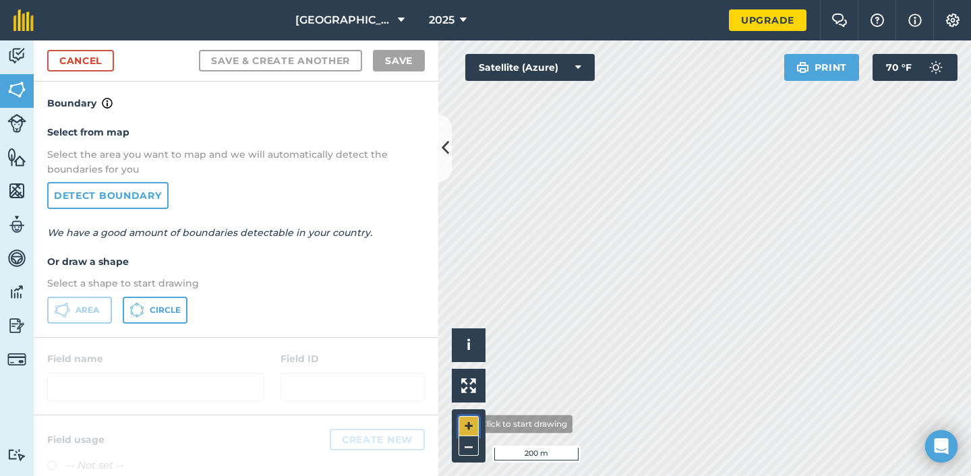
click at [464, 424] on button "+" at bounding box center [468, 426] width 20 height 20
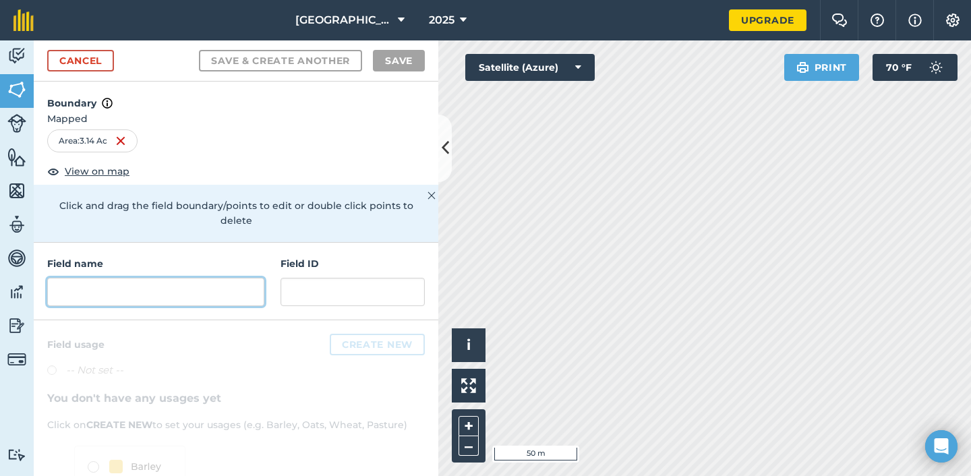
click at [129, 288] on input "text" at bounding box center [155, 292] width 217 height 28
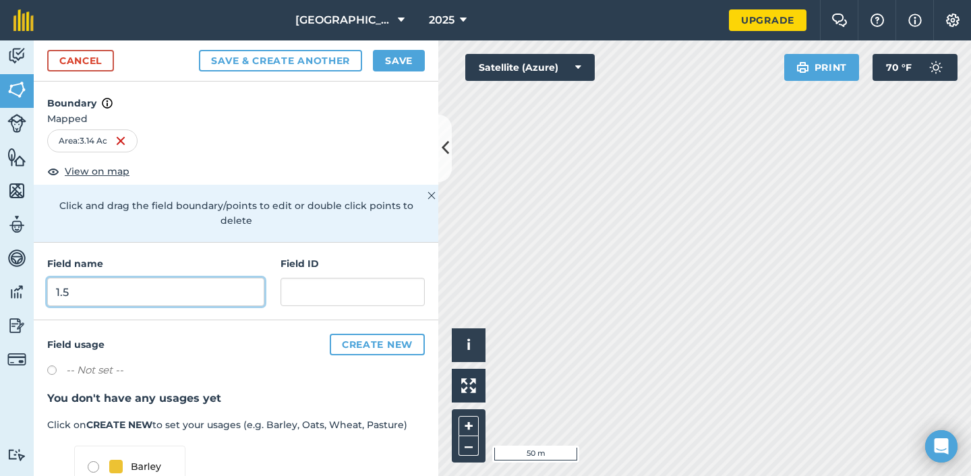
type input "1.5"
click at [411, 45] on div "Cancel Save & Create Another Save" at bounding box center [236, 60] width 404 height 41
click at [403, 56] on button "Save" at bounding box center [399, 61] width 52 height 22
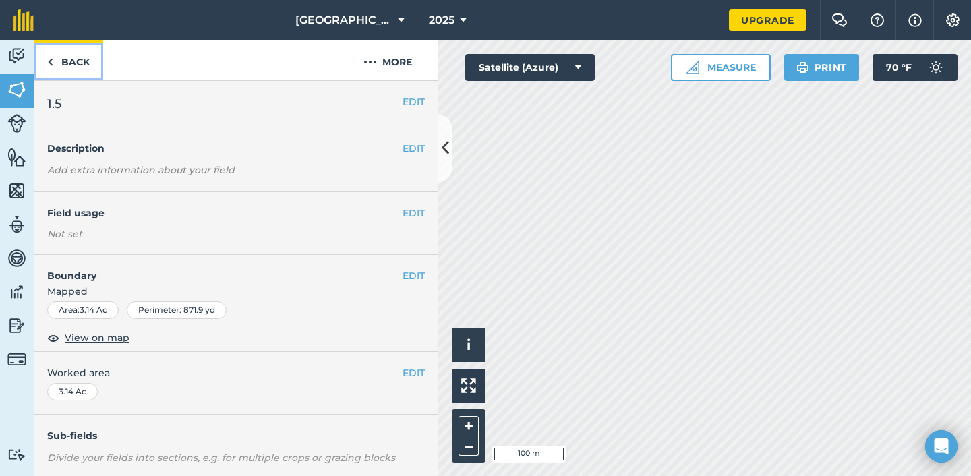
click at [51, 63] on img at bounding box center [50, 62] width 6 height 16
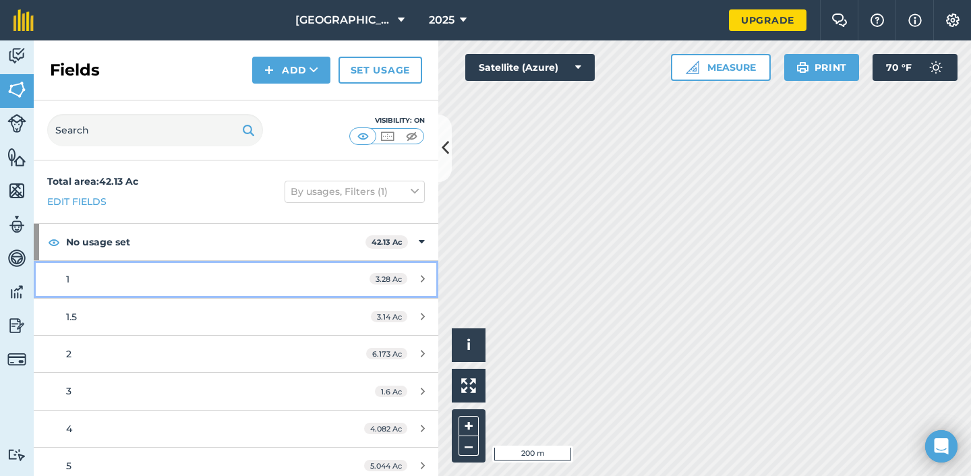
click at [235, 276] on div "1" at bounding box center [192, 279] width 253 height 15
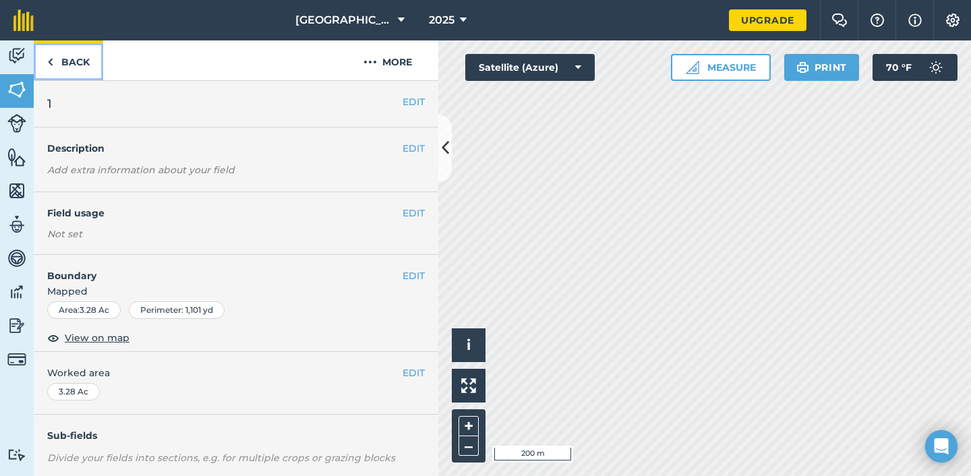
click at [64, 61] on link "Back" at bounding box center [68, 60] width 69 height 40
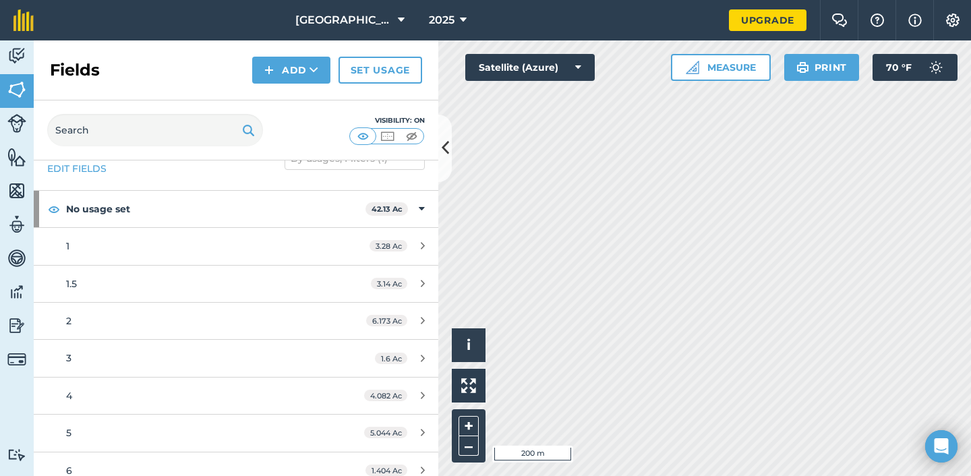
scroll to position [36, 0]
click at [8, 53] on img at bounding box center [16, 56] width 19 height 20
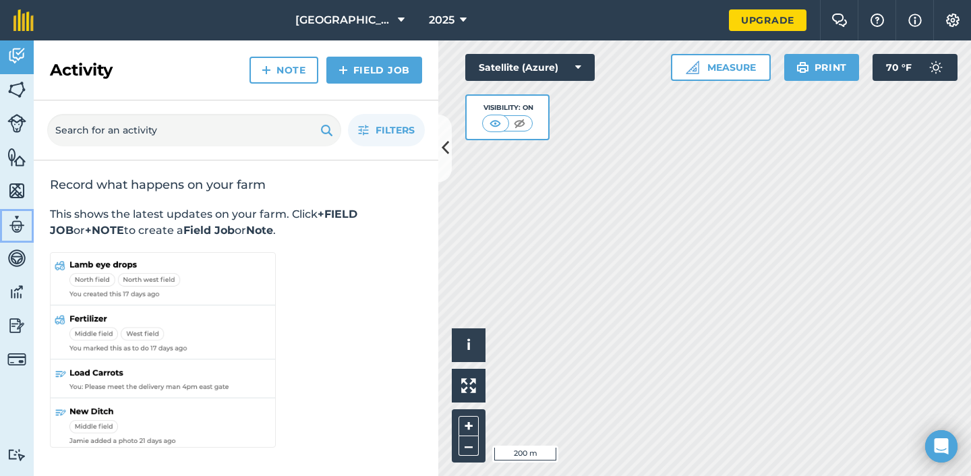
click at [22, 220] on img at bounding box center [16, 224] width 19 height 20
select select "MEMBER"
